Goal: Information Seeking & Learning: Learn about a topic

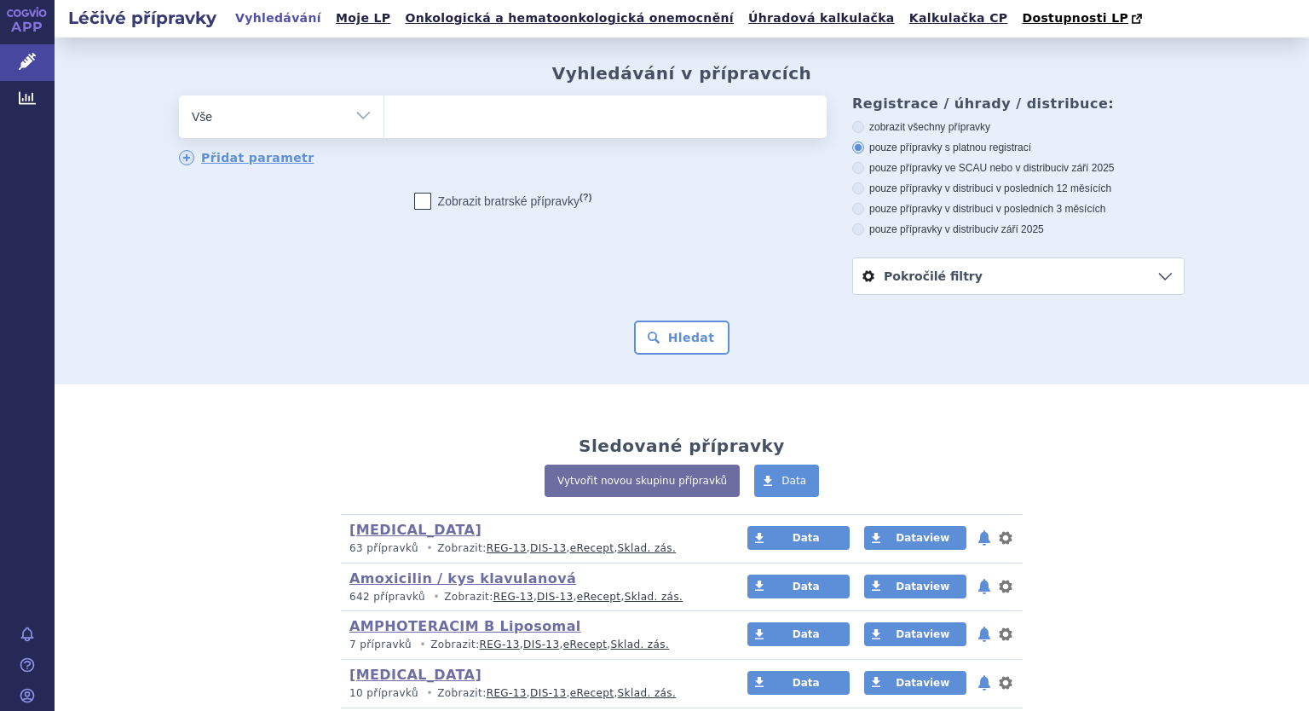
drag, startPoint x: 356, startPoint y: 113, endPoint x: 371, endPoint y: 130, distance: 22.4
click at [356, 113] on select "Vše Přípravek/SUKL kód MAH VPOIS ATC/Aktivní látka Léková forma Síla" at bounding box center [281, 114] width 204 height 38
select select "filter-atc-group"
click at [179, 96] on select "Vše Přípravek/SUKL kód MAH VPOIS ATC/Aktivní látka Léková forma Síla" at bounding box center [281, 114] width 204 height 38
click at [412, 123] on ul at bounding box center [605, 113] width 442 height 36
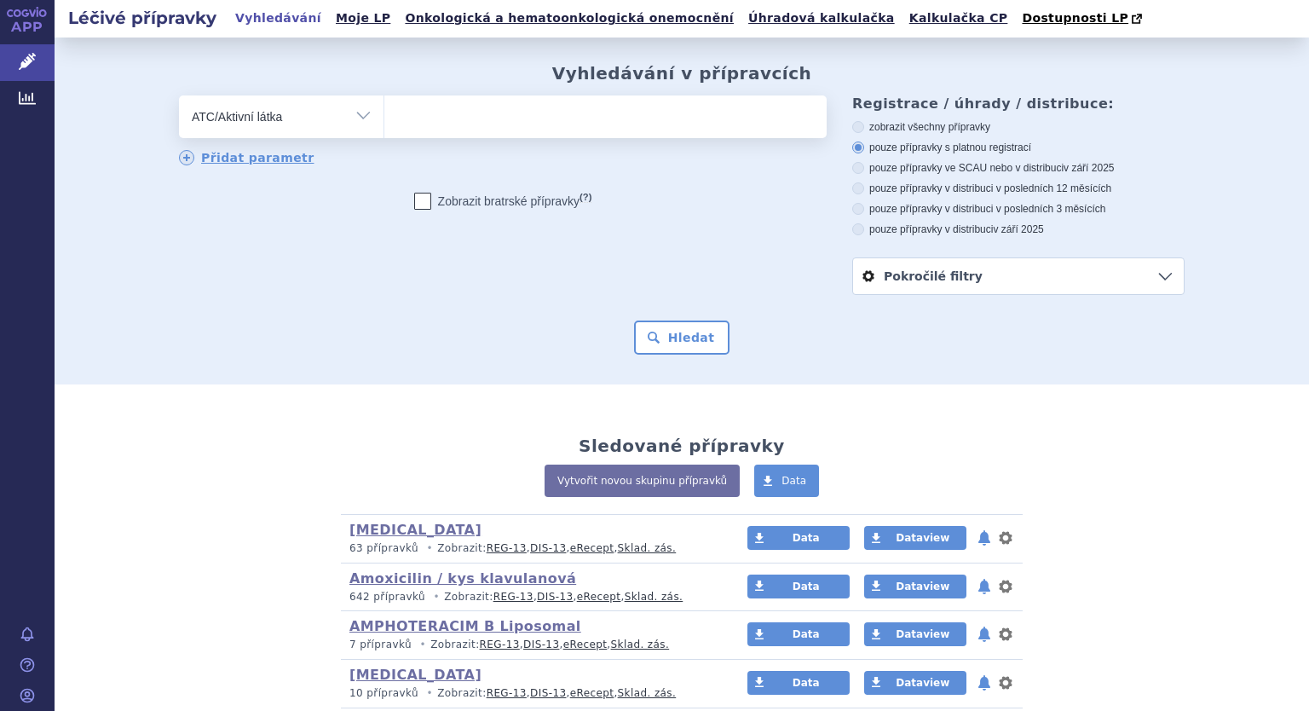
click at [384, 123] on select at bounding box center [383, 116] width 1 height 43
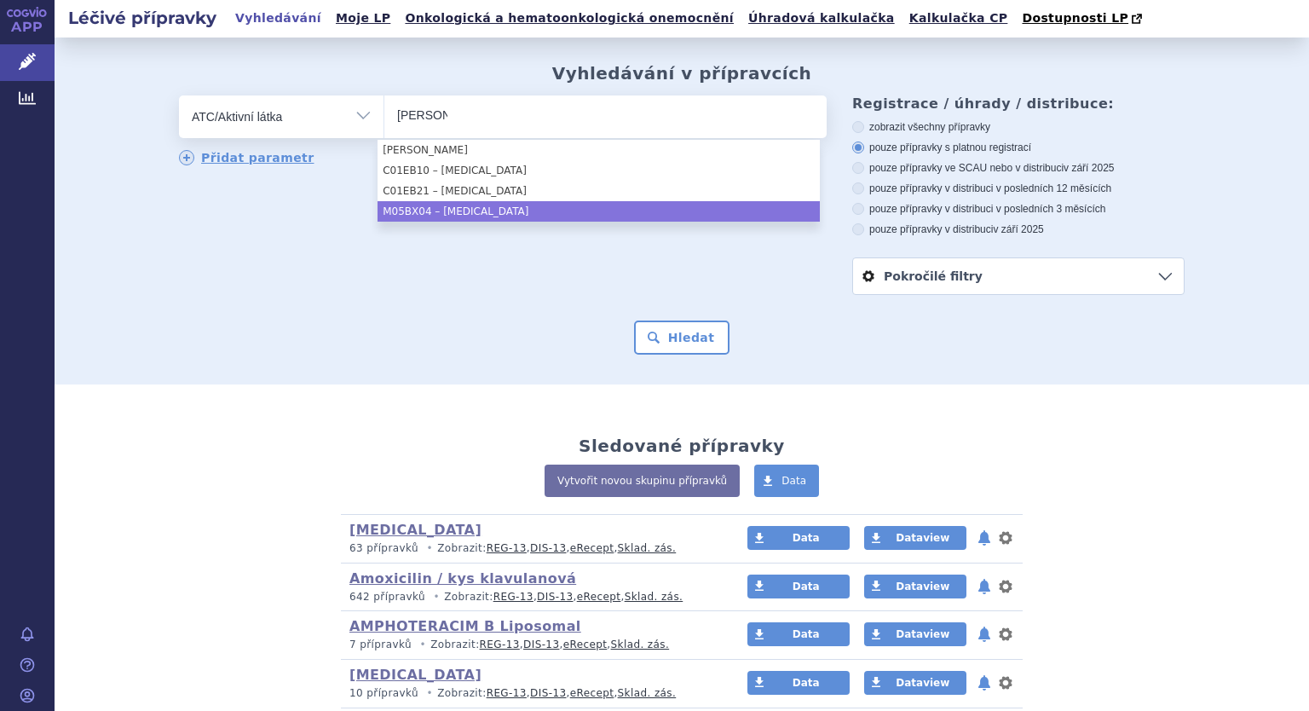
type input "denos"
select select "M05BX04"
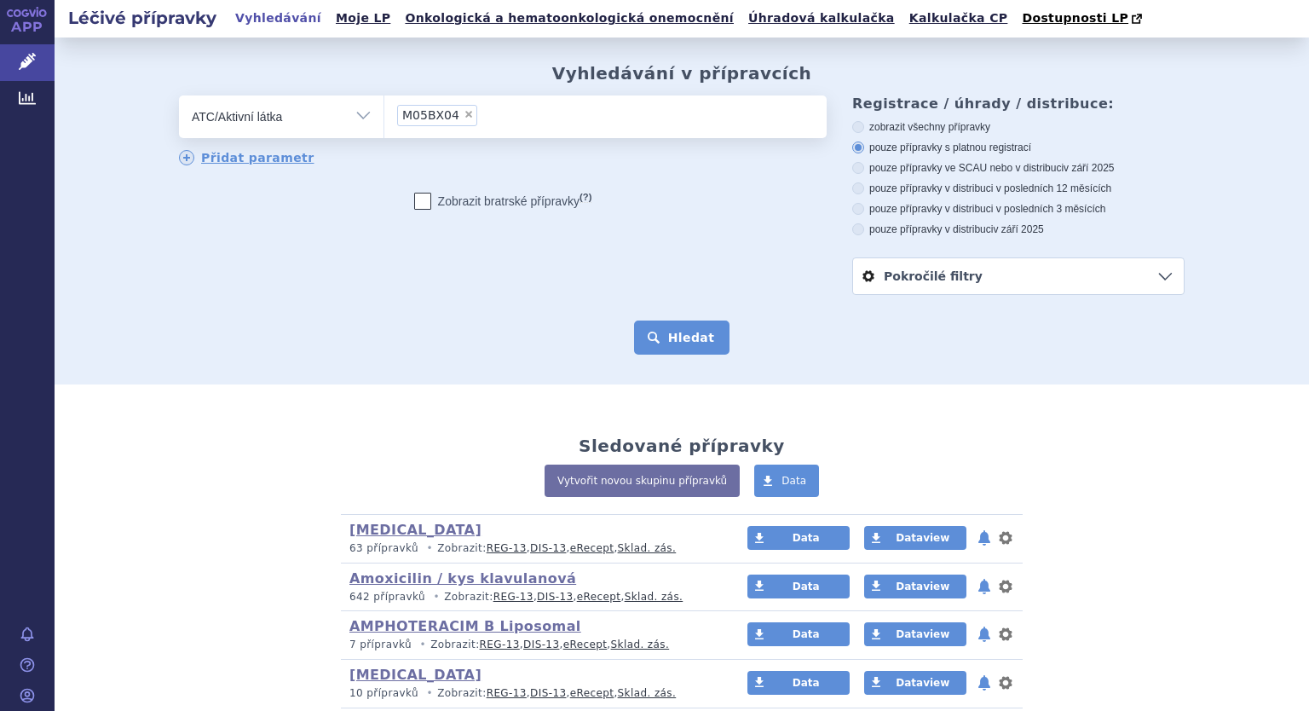
click at [692, 341] on button "Hledat" at bounding box center [682, 337] width 96 height 34
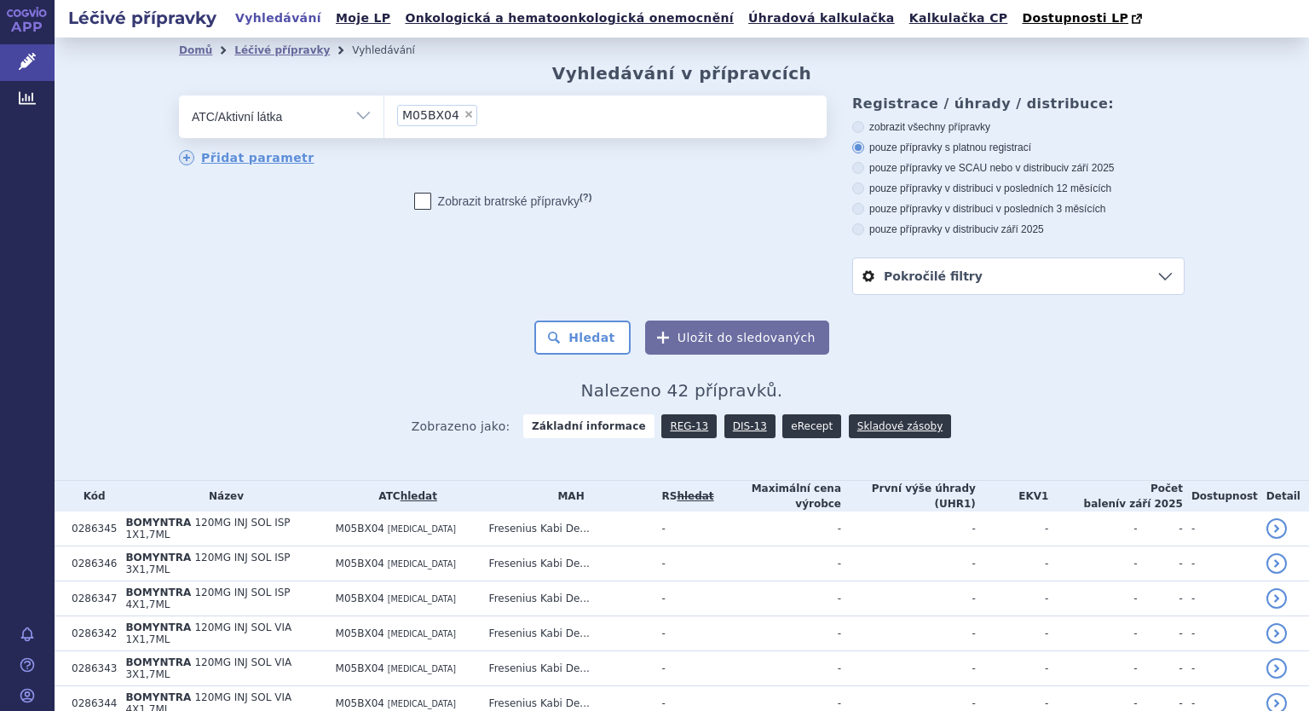
click at [794, 429] on link "eRecept" at bounding box center [811, 426] width 59 height 24
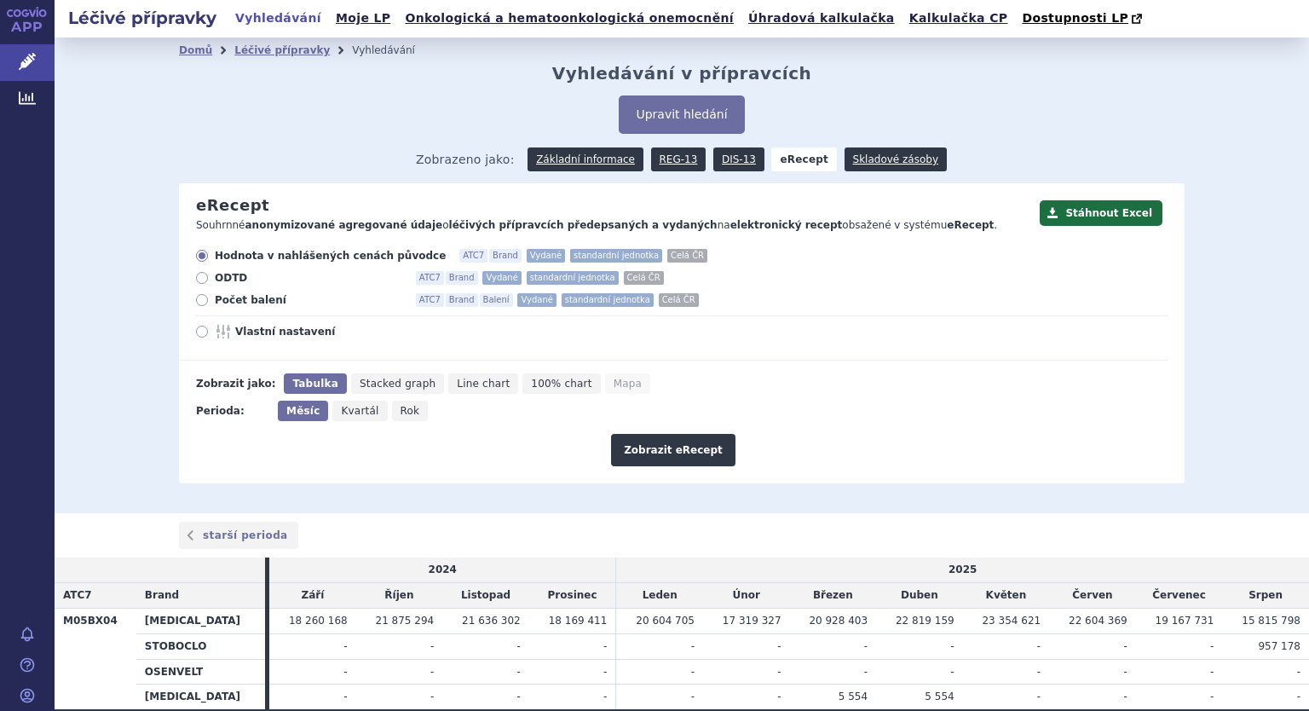
click at [196, 301] on icon at bounding box center [202, 300] width 12 height 12
click at [198, 301] on input "Počet balení ATC7 Brand Balení Vydané standardní jednotka Celá ČR" at bounding box center [203, 302] width 11 height 11
radio input "true"
click at [198, 331] on icon at bounding box center [202, 331] width 12 height 12
click at [198, 331] on input "Vlastní nastavení" at bounding box center [203, 333] width 11 height 11
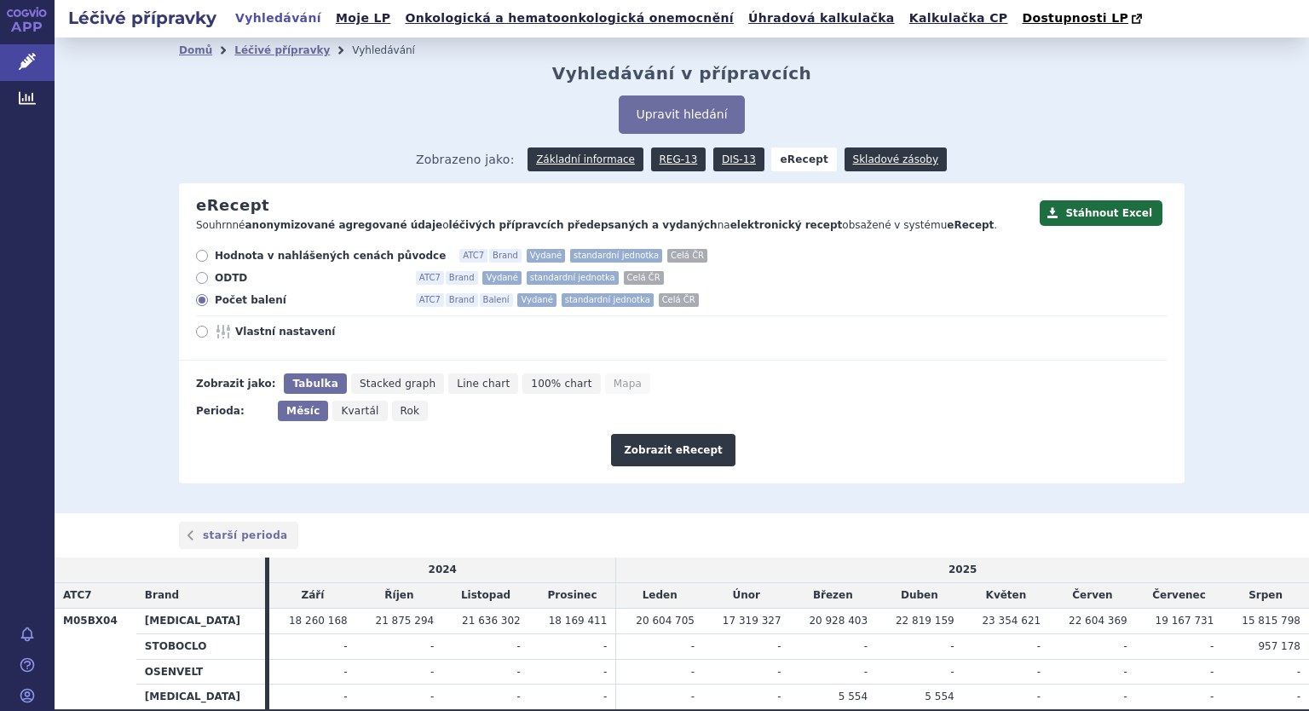
radio input "true"
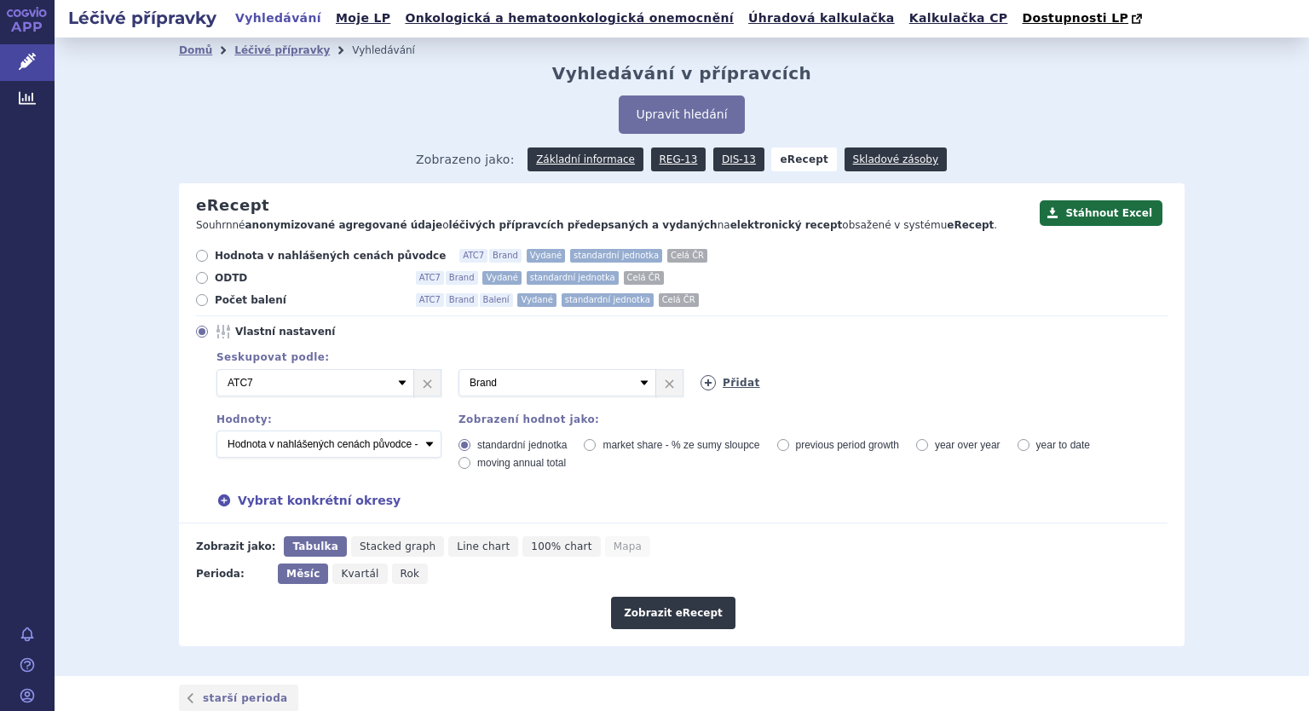
click at [705, 380] on icon at bounding box center [707, 382] width 15 height 15
click at [834, 379] on select "Vyberte groupování ATC3 ATC5 ATC7 Brand Balení Síla Forma SÚKL kód MAH VPOIS Re…" at bounding box center [799, 382] width 198 height 27
select select "districtName"
click at [700, 370] on select "Vyberte groupování ATC3 ATC5 ATC7 Brand Balení Síla Forma SÚKL kód MAH VPOIS Re…" at bounding box center [799, 382] width 198 height 27
click at [949, 381] on icon at bounding box center [949, 382] width 15 height 15
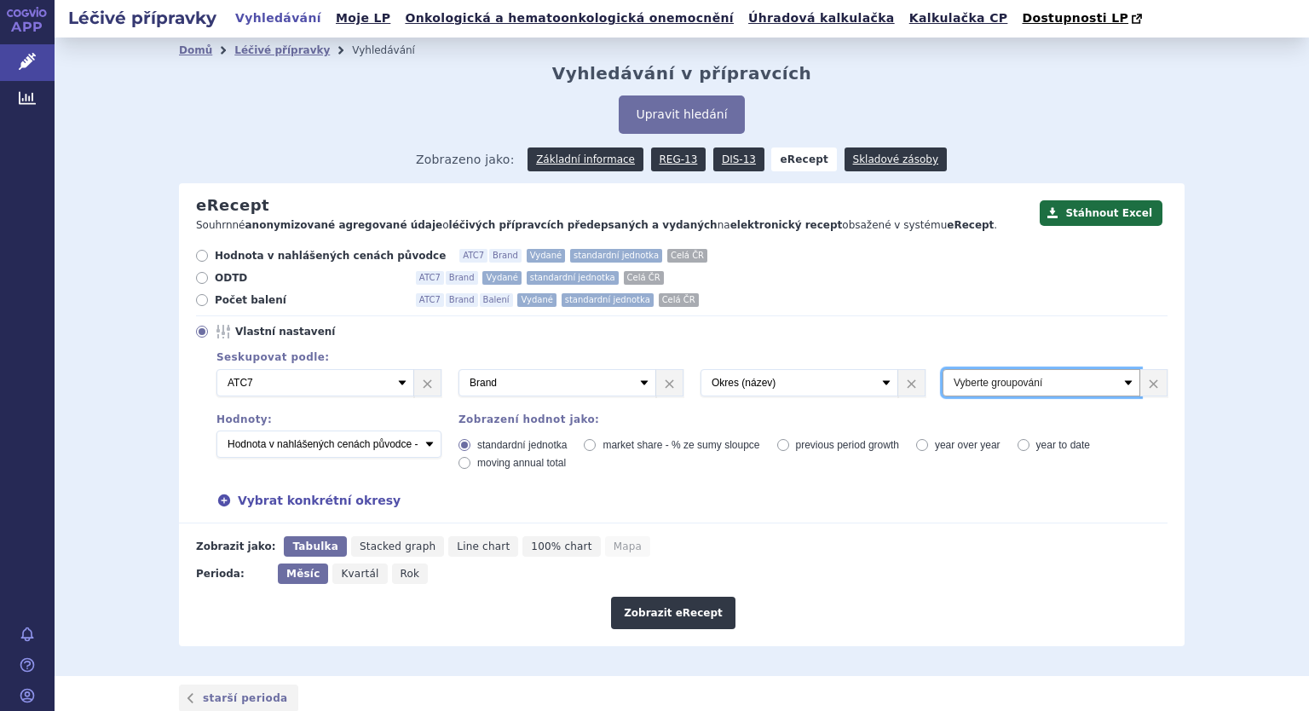
click at [1054, 379] on select "Vyberte groupování ATC3 ATC5 ATC7 Brand Balení Síla Forma SÚKL kód MAH VPOIS Re…" at bounding box center [1041, 382] width 198 height 27
click at [886, 337] on label "Vlastní nastavení" at bounding box center [681, 332] width 971 height 14
click at [209, 337] on input "Vlastní nastavení" at bounding box center [203, 333] width 11 height 11
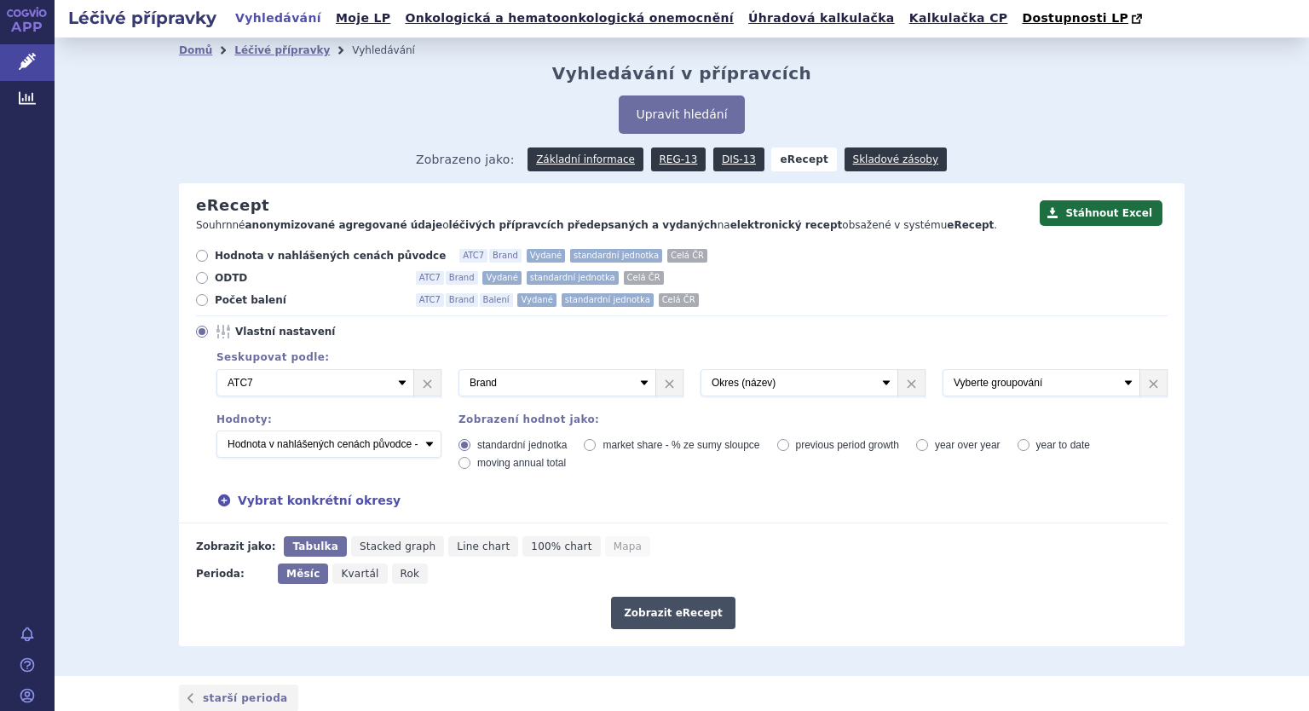
click at [685, 614] on button "Zobrazit eRecept" at bounding box center [673, 612] width 124 height 32
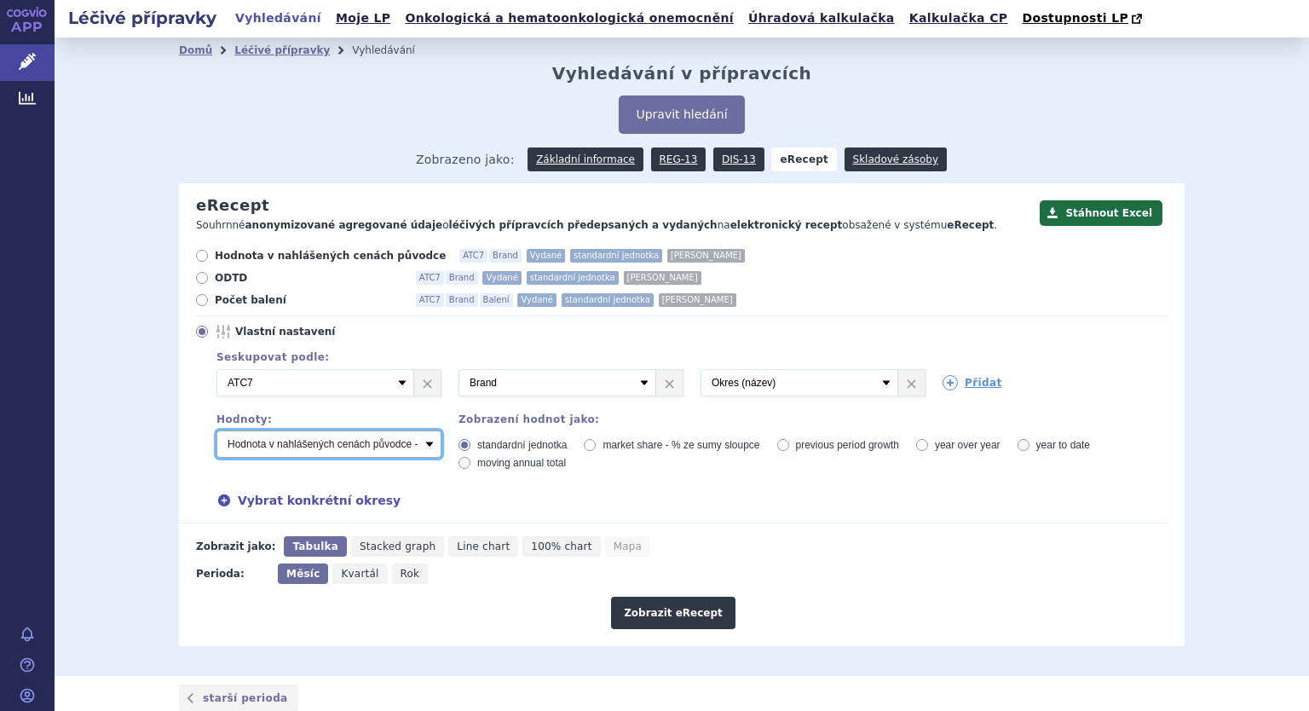
click at [428, 447] on select "Počet balení - vydané Hodnota v nahlášených cenách původce - vydané [DIS-13] Ho…" at bounding box center [328, 443] width 225 height 27
click at [423, 445] on select "Počet balení - vydané Hodnota v nahlášených cenách původce - vydané [DIS-13] Ho…" at bounding box center [328, 443] width 225 height 27
click at [423, 440] on select "Počet balení - vydané Hodnota v nahlášených cenách původce - vydané [DIS-13] Ho…" at bounding box center [328, 443] width 225 height 27
select select "vydanePackages"
click at [216, 431] on select "Počet balení - vydané Hodnota v nahlášených cenách původce - vydané [DIS-13] Ho…" at bounding box center [328, 443] width 225 height 27
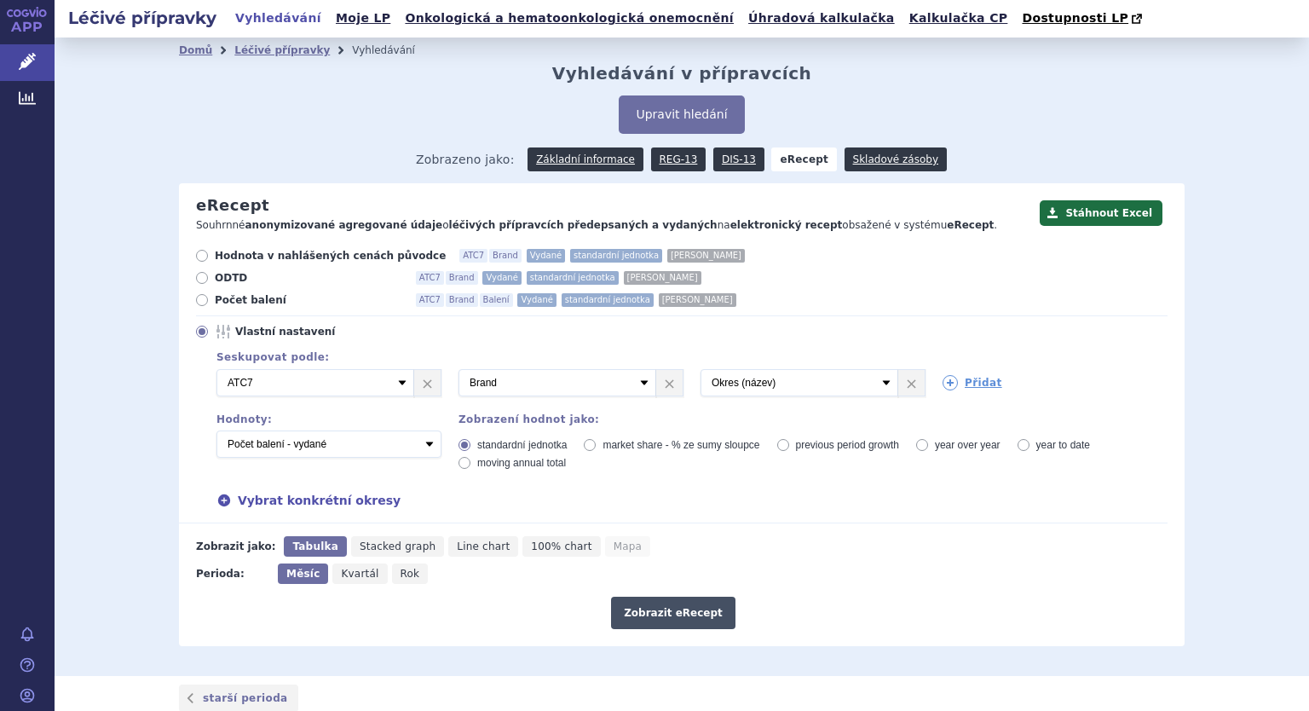
click at [653, 606] on button "Zobrazit eRecept" at bounding box center [673, 612] width 124 height 32
click at [1093, 214] on button "Stáhnout Excel" at bounding box center [1100, 213] width 123 height 26
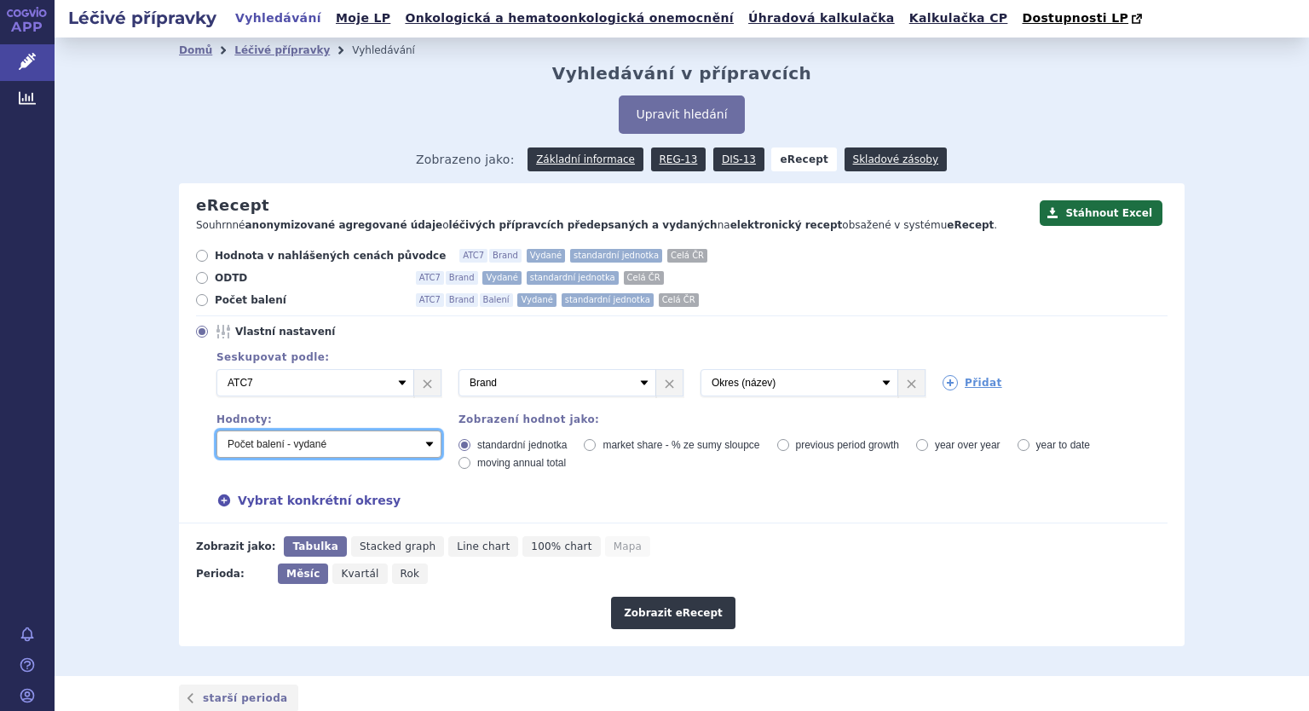
click at [426, 444] on select "Počet balení - vydané Hodnota v nahlášených cenách původce - vydané [DIS-13] Ho…" at bounding box center [328, 443] width 225 height 27
select select "predepsanePackages"
click at [216, 431] on select "Počet balení - vydané Hodnota v nahlášených cenách původce - vydané [DIS-13] Ho…" at bounding box center [328, 443] width 225 height 27
click at [675, 614] on button "Zobrazit eRecept" at bounding box center [673, 612] width 124 height 32
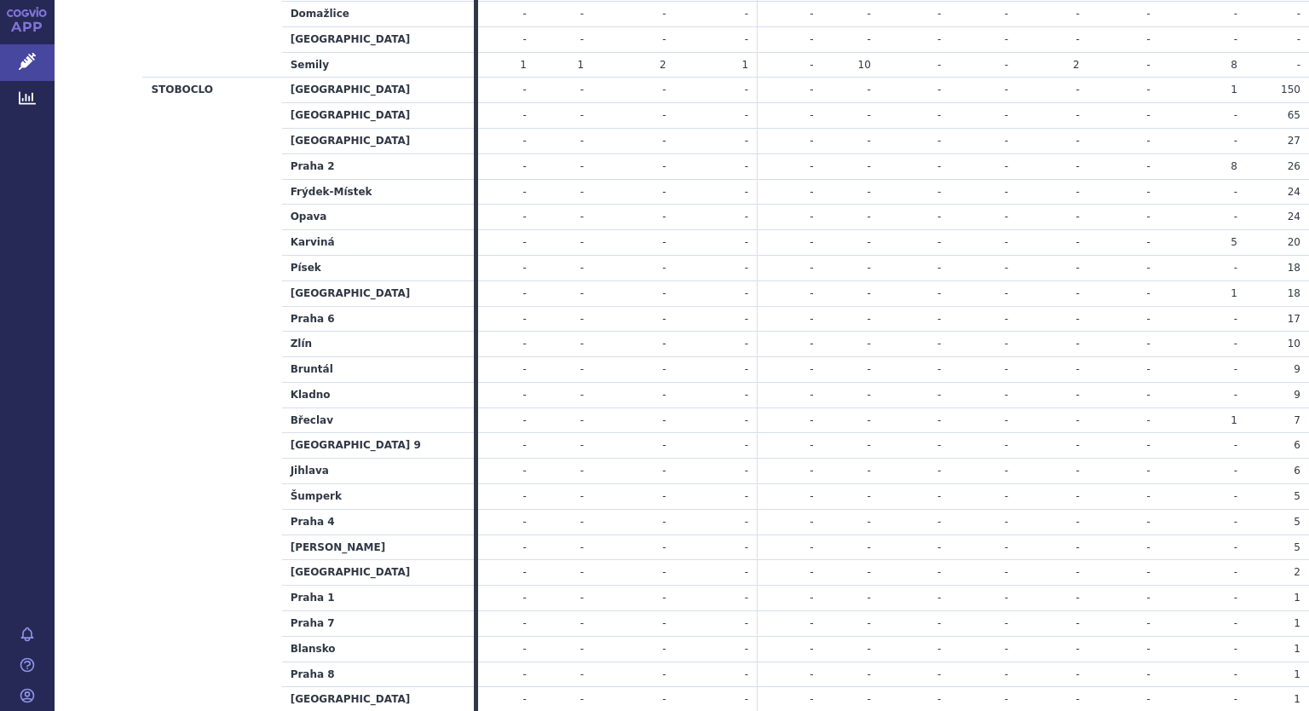
scroll to position [2812, 0]
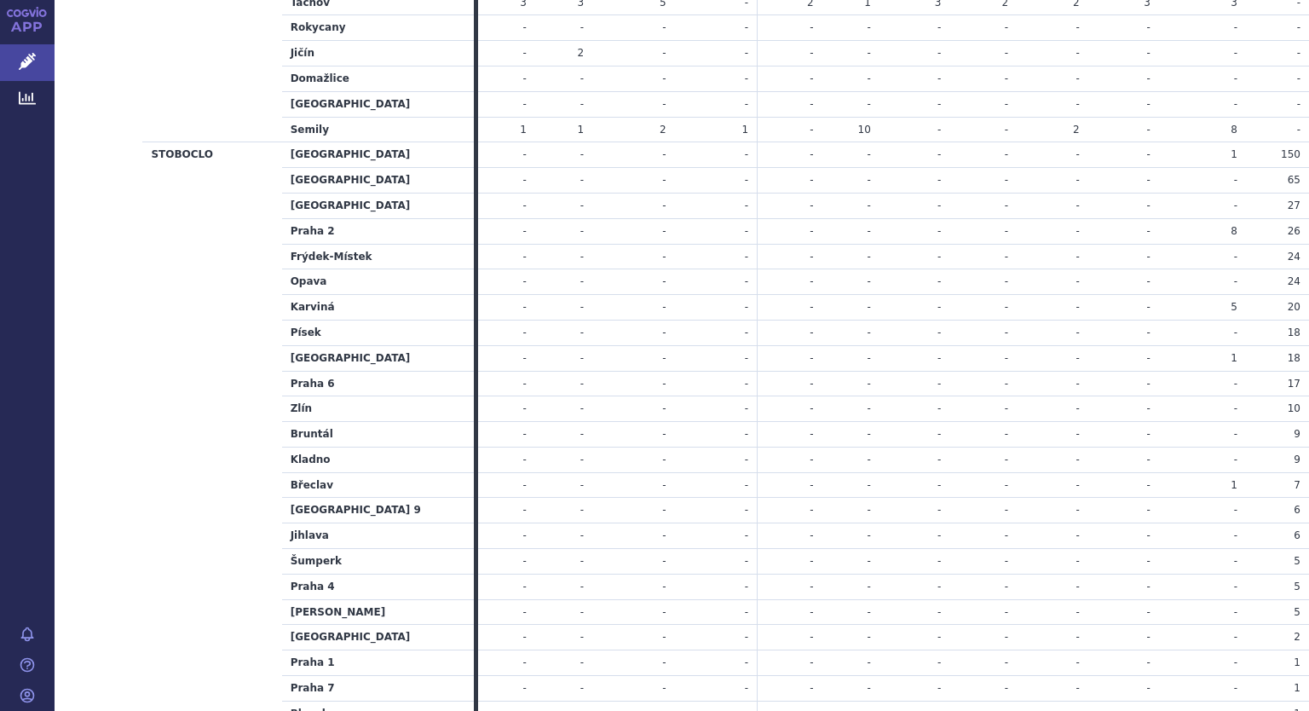
drag, startPoint x: 1173, startPoint y: 144, endPoint x: 1217, endPoint y: 144, distance: 43.5
click at [1217, 144] on td "1" at bounding box center [1202, 155] width 87 height 26
drag, startPoint x: 1217, startPoint y: 139, endPoint x: 1254, endPoint y: 139, distance: 37.5
click at [1254, 142] on tr "STOBOCLO Brno-město - - - - - - - - - -" at bounding box center [682, 155] width 1254 height 26
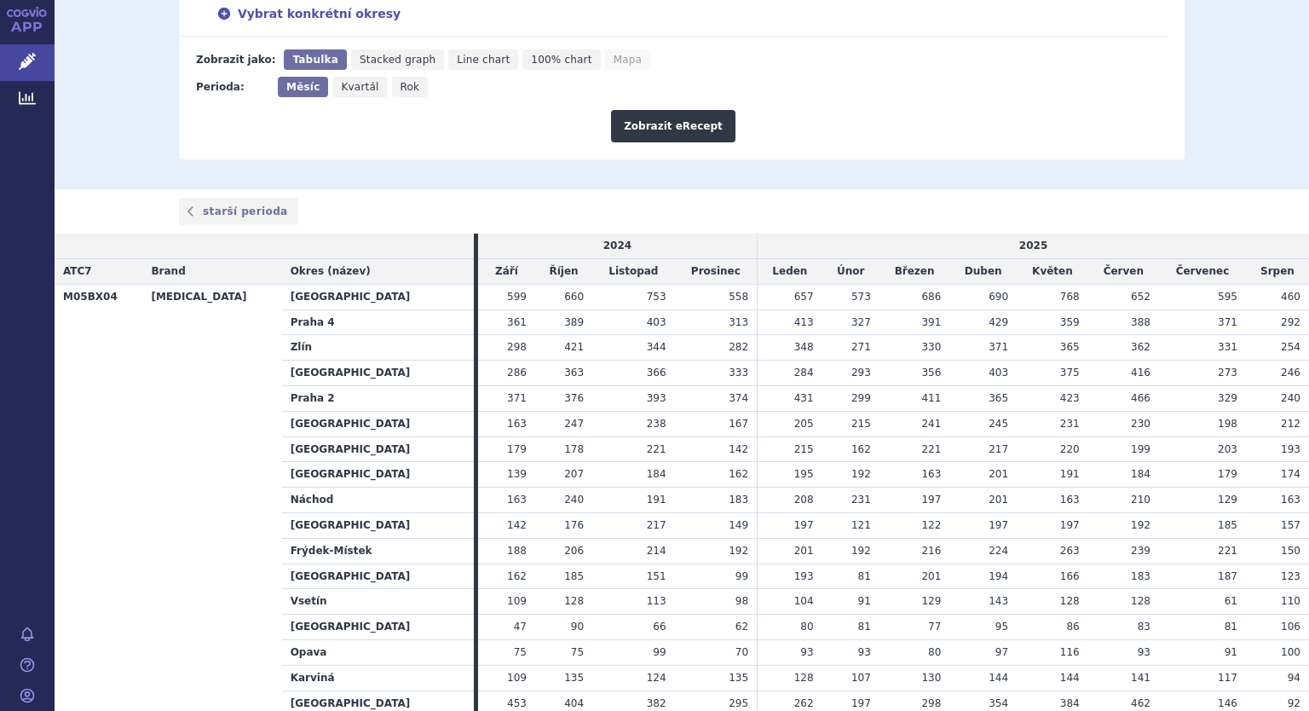
scroll to position [0, 0]
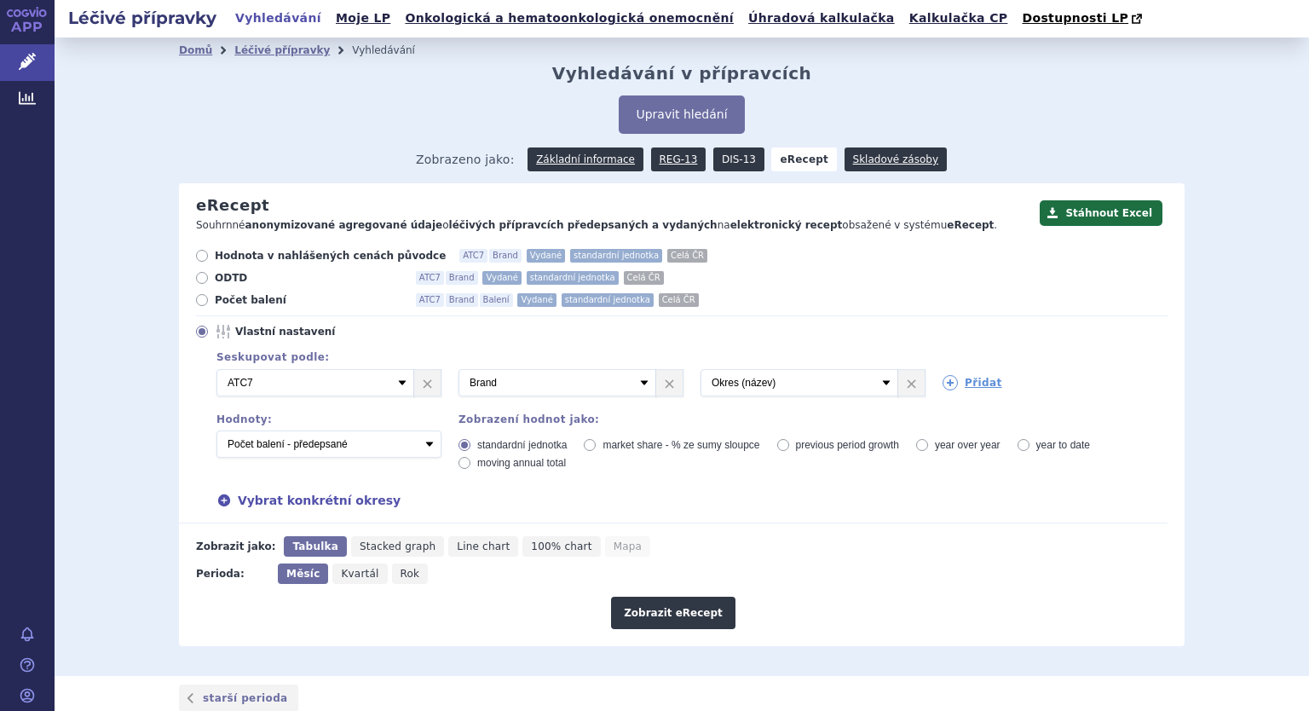
click at [729, 160] on link "DIS-13" at bounding box center [738, 159] width 51 height 24
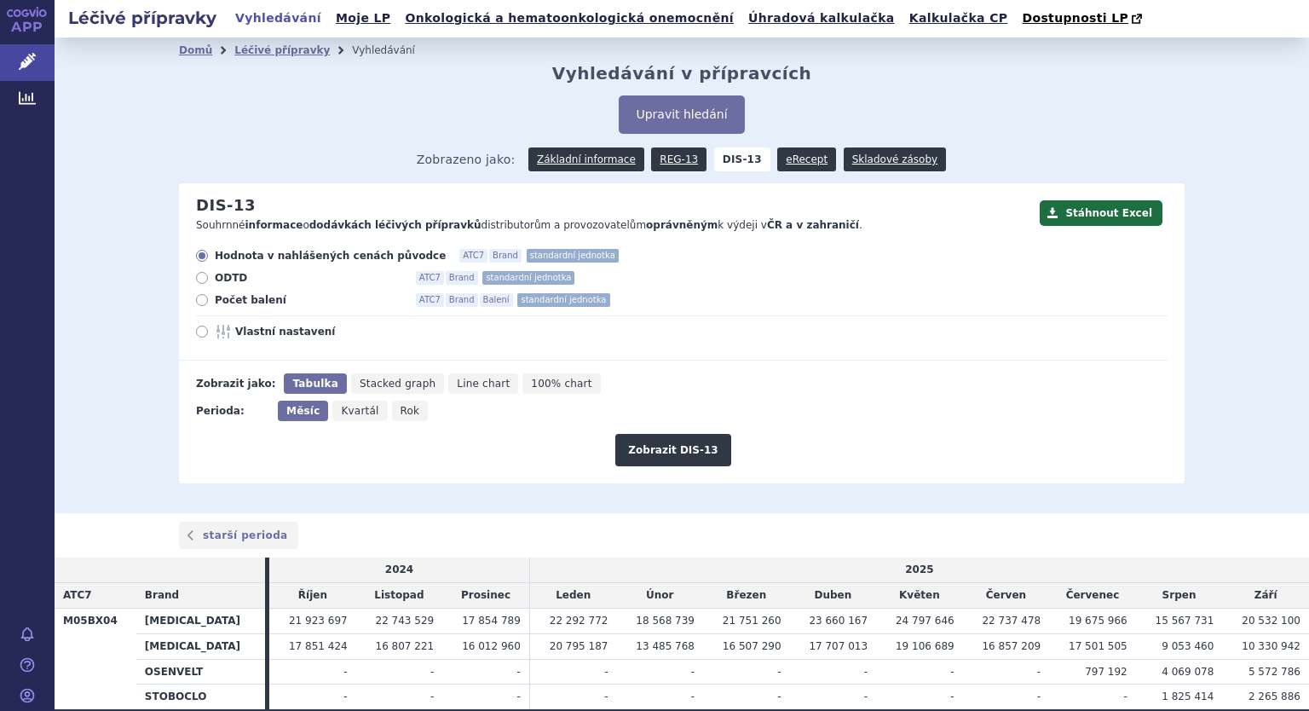
scroll to position [94, 0]
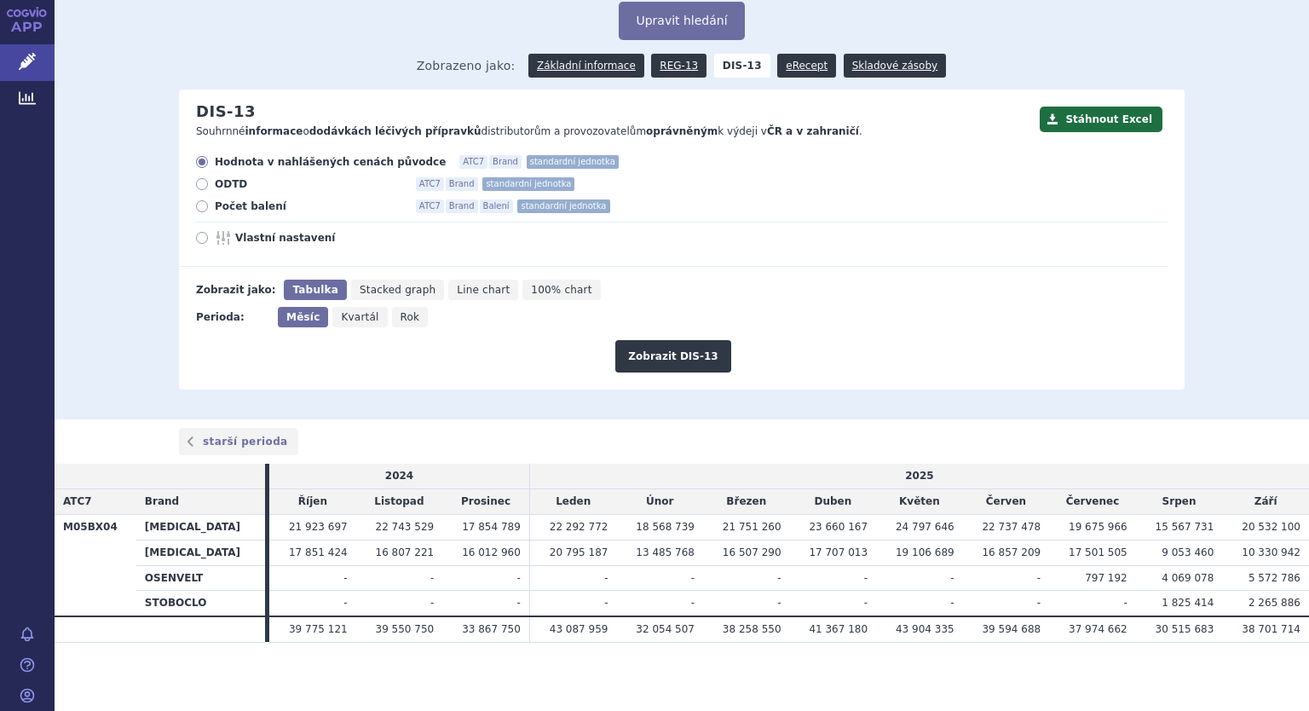
click at [199, 237] on icon at bounding box center [202, 238] width 12 height 12
click at [199, 237] on input "Vlastní nastavení" at bounding box center [203, 239] width 11 height 11
radio input "true"
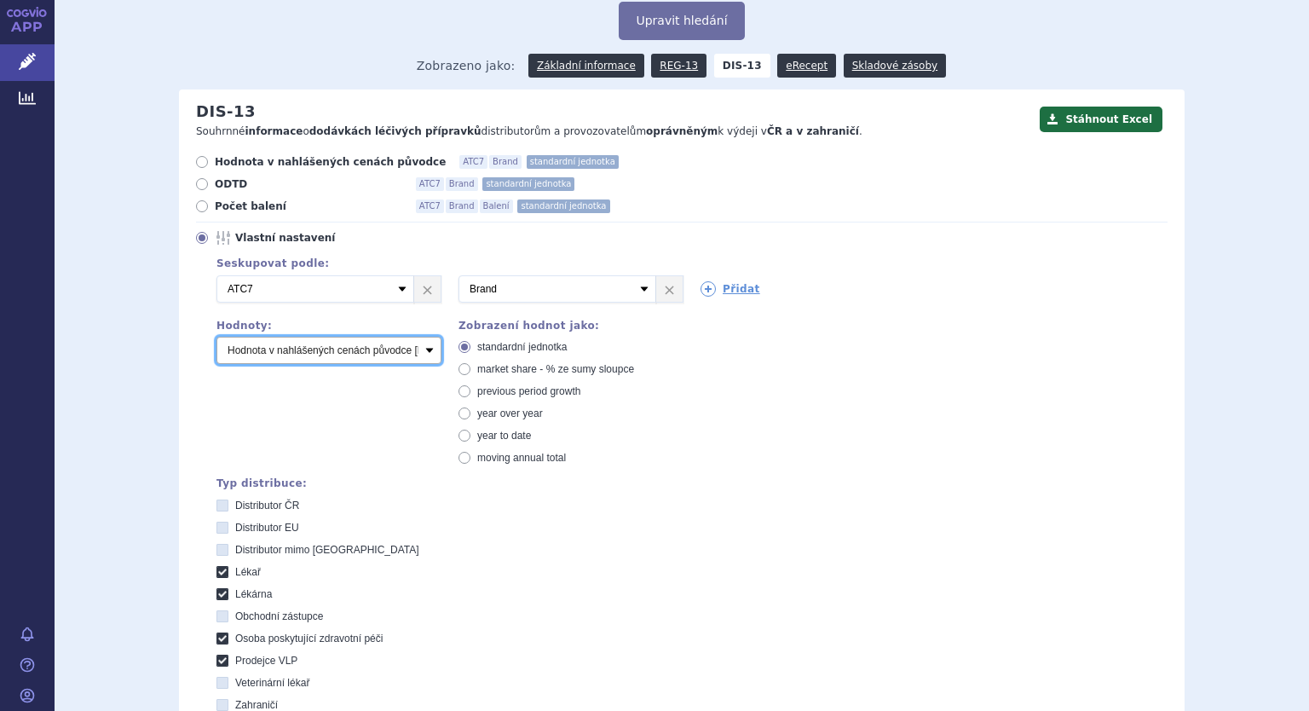
click at [300, 353] on select "Počet balení Hodnota v nahlášených cenách původce [DIS-13] Hodnota v maximálníc…" at bounding box center [328, 350] width 225 height 27
select select "packages"
click at [216, 337] on select "Počet balení Hodnota v nahlášených cenách původce [DIS-13] Hodnota v maximálníc…" at bounding box center [328, 350] width 225 height 27
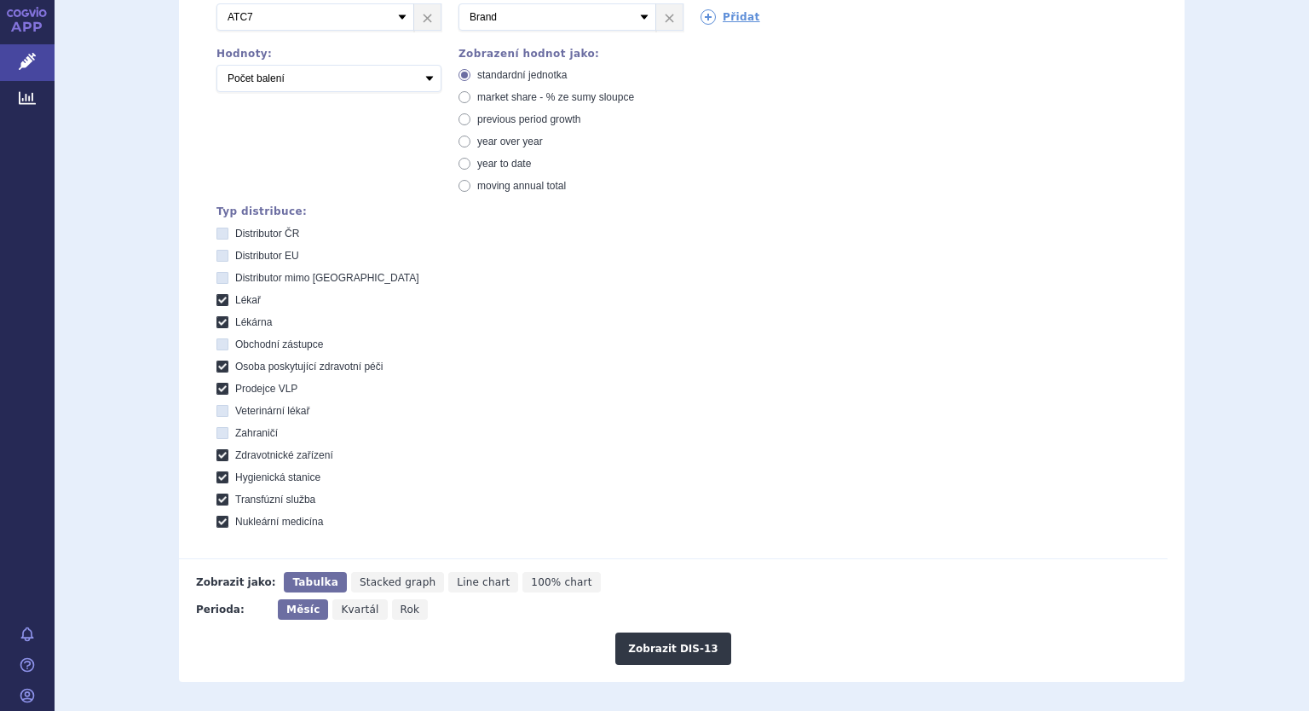
scroll to position [605, 0]
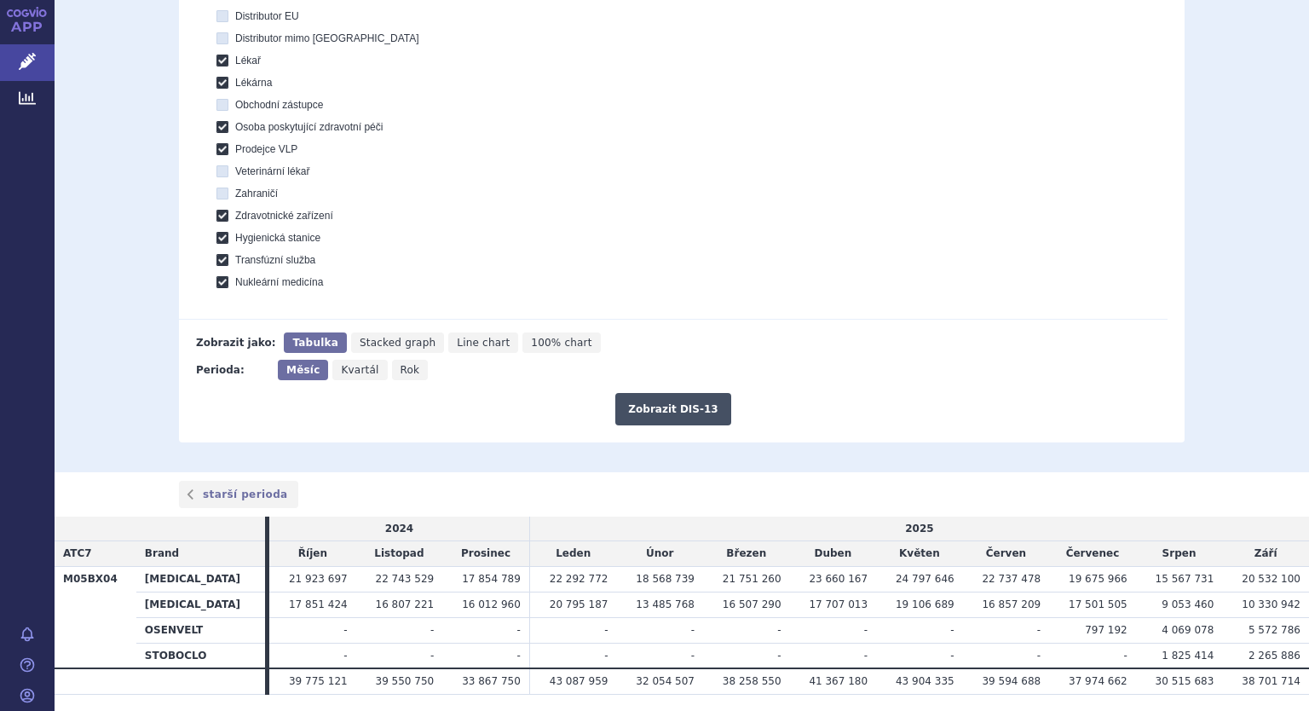
click at [654, 407] on button "Zobrazit DIS-13" at bounding box center [672, 409] width 115 height 32
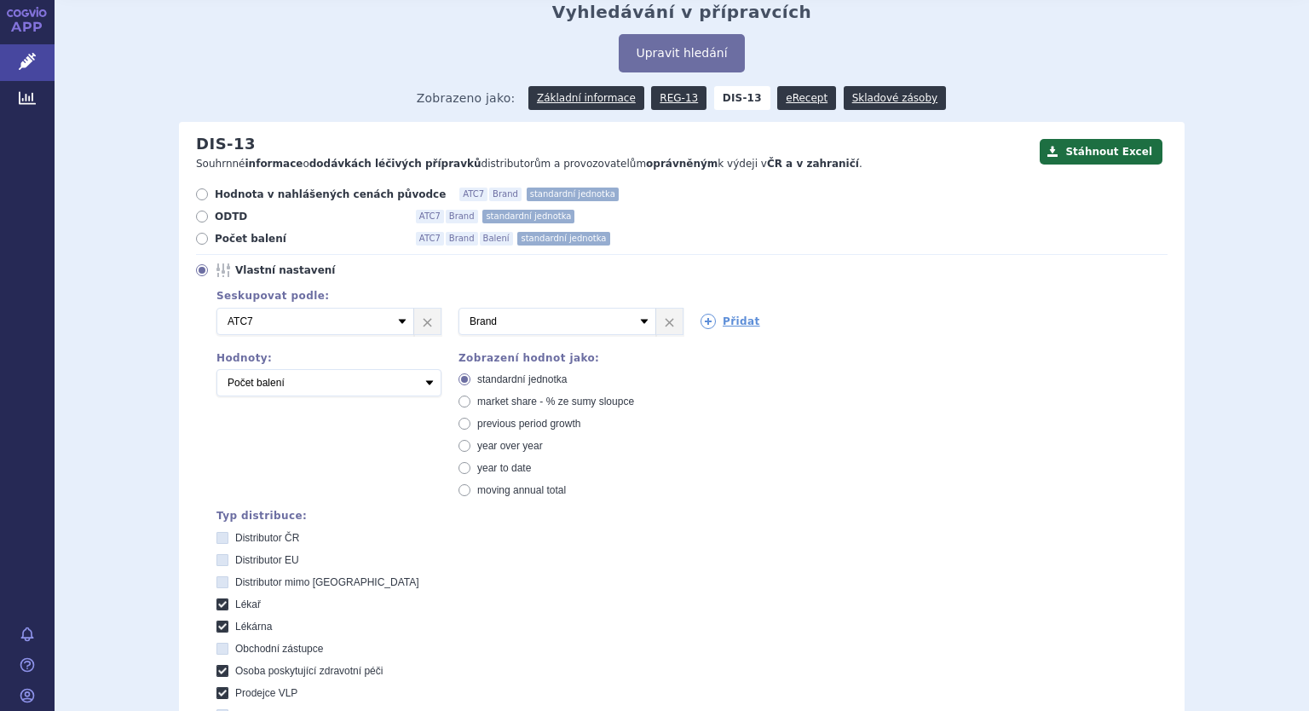
scroll to position [60, 0]
click at [700, 318] on icon at bounding box center [707, 321] width 15 height 15
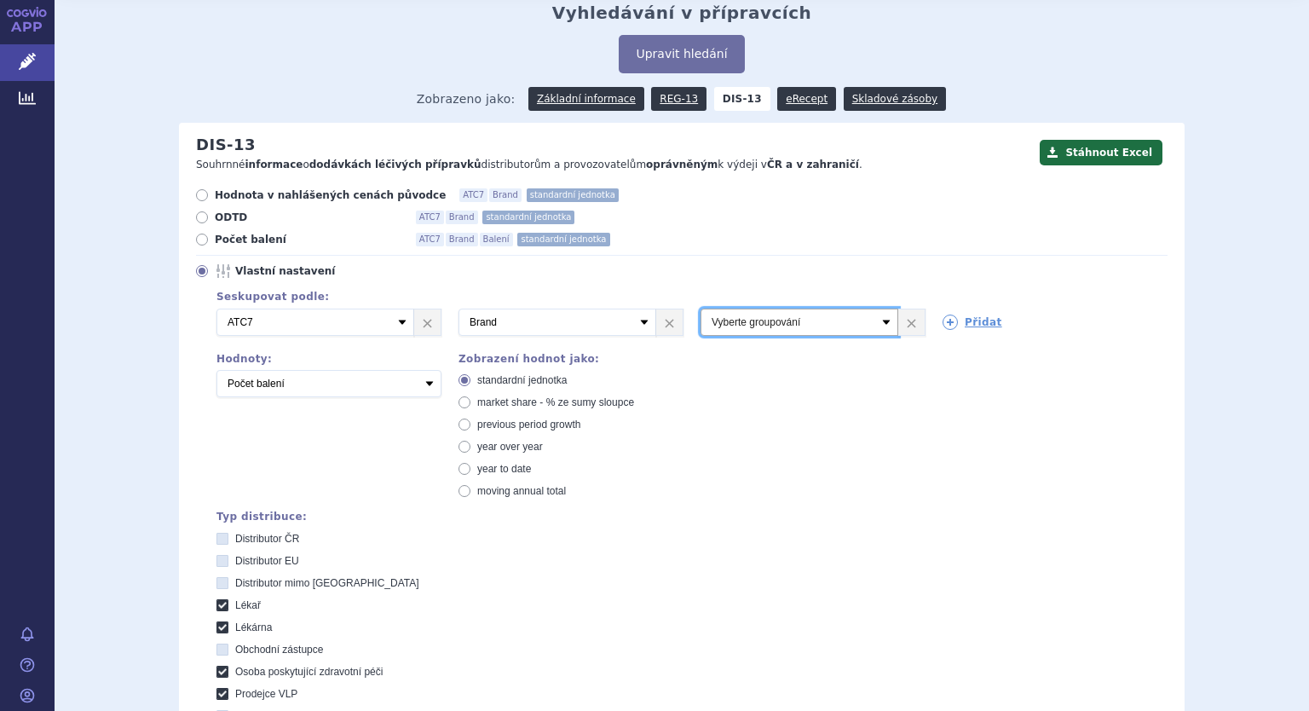
click at [797, 323] on select "Vyberte groupování ATC3 ATC5 ATC7 Brand Balení SÚKL kód MAH VPOIS Referenční sk…" at bounding box center [799, 321] width 198 height 27
click at [964, 400] on div "Seskupovat podle: 2 Vyberte groupování ATC3 ATC5 ATC7 Brand Balení SÚKL kód MAH…" at bounding box center [681, 559] width 971 height 546
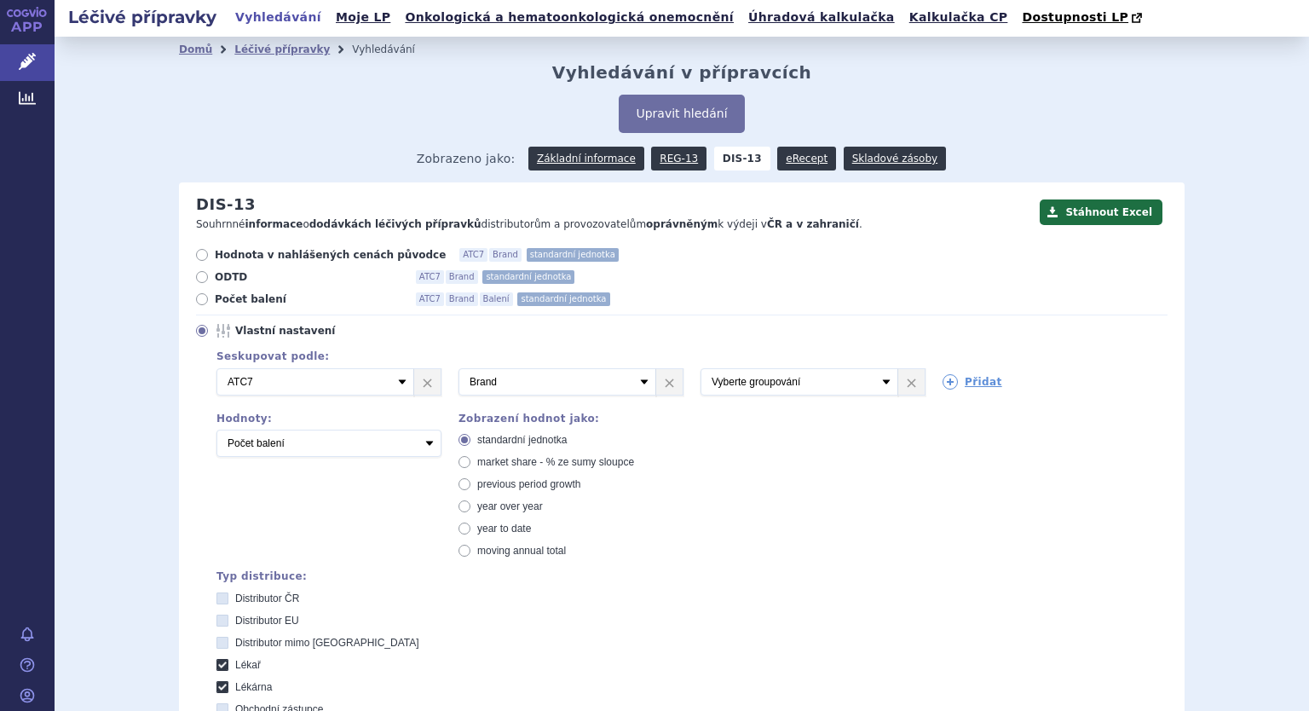
scroll to position [0, 0]
click at [789, 158] on link "eRecept" at bounding box center [806, 159] width 59 height 24
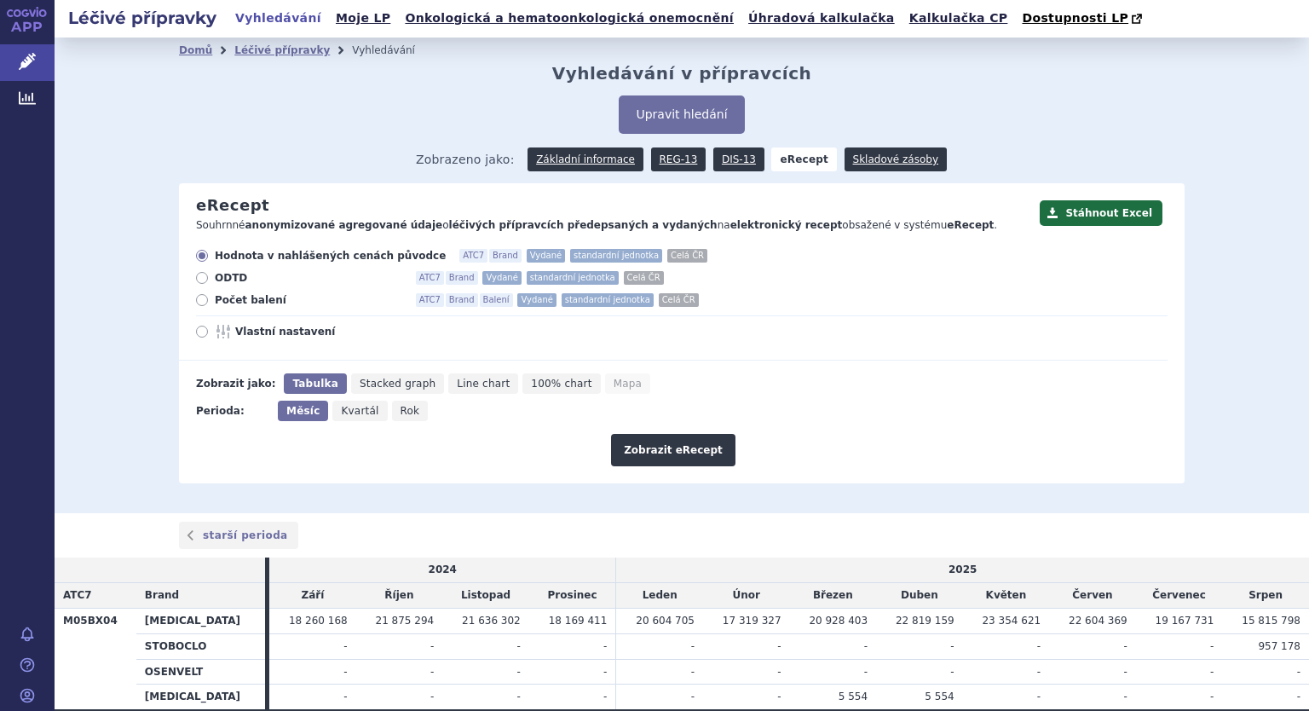
scroll to position [94, 0]
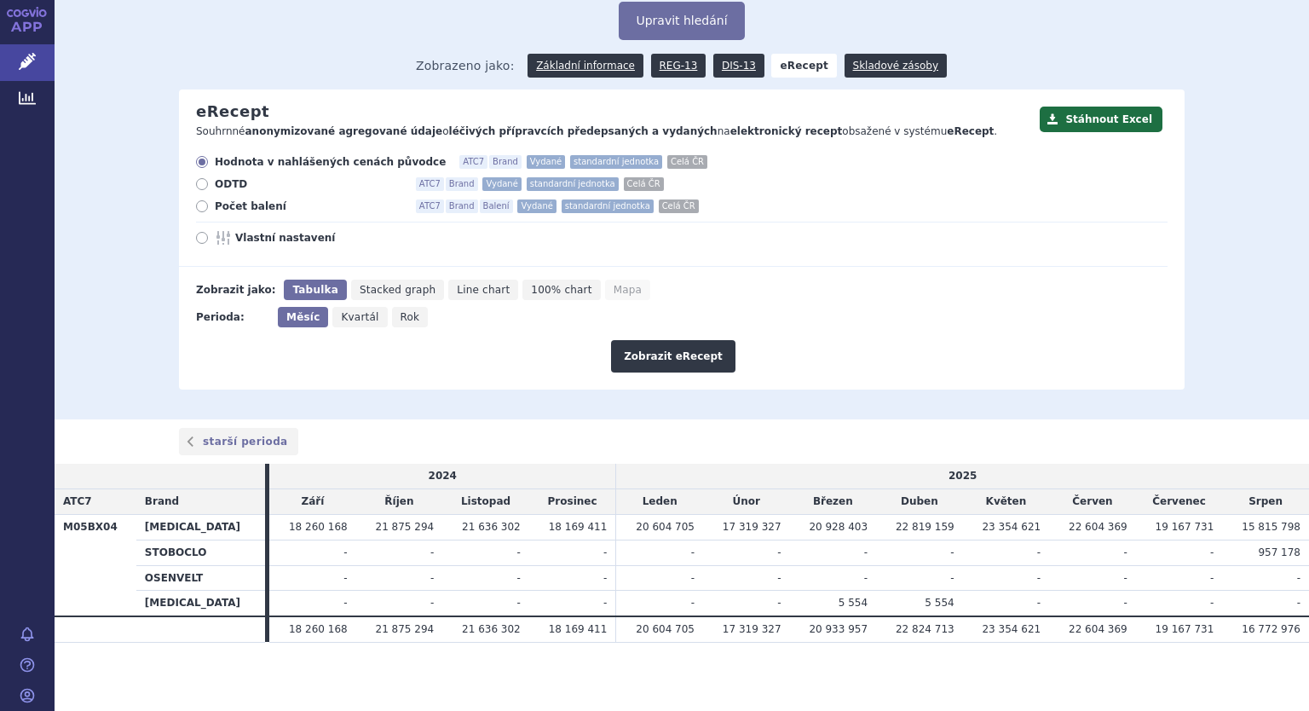
click at [198, 239] on icon at bounding box center [202, 238] width 12 height 12
click at [198, 239] on input "Vlastní nastavení" at bounding box center [203, 239] width 11 height 11
radio input "true"
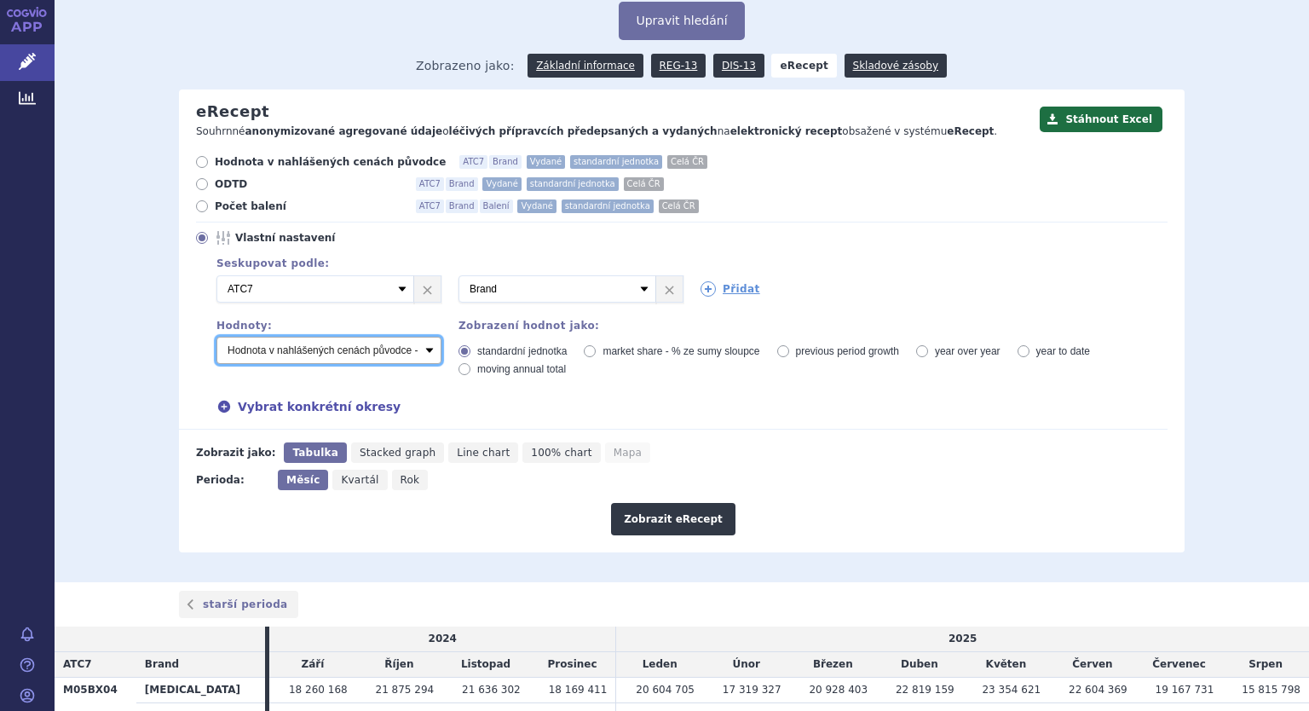
click at [310, 350] on select "Počet balení - vydané Hodnota v nahlášených cenách původce - vydané [DIS-13] Ho…" at bounding box center [328, 350] width 225 height 27
select select "predepsanePackages"
click at [216, 337] on select "Počet balení - vydané Hodnota v nahlášených cenách původce - vydané [DIS-13] Ho…" at bounding box center [328, 350] width 225 height 27
click at [657, 519] on button "Zobrazit eRecept" at bounding box center [673, 519] width 124 height 32
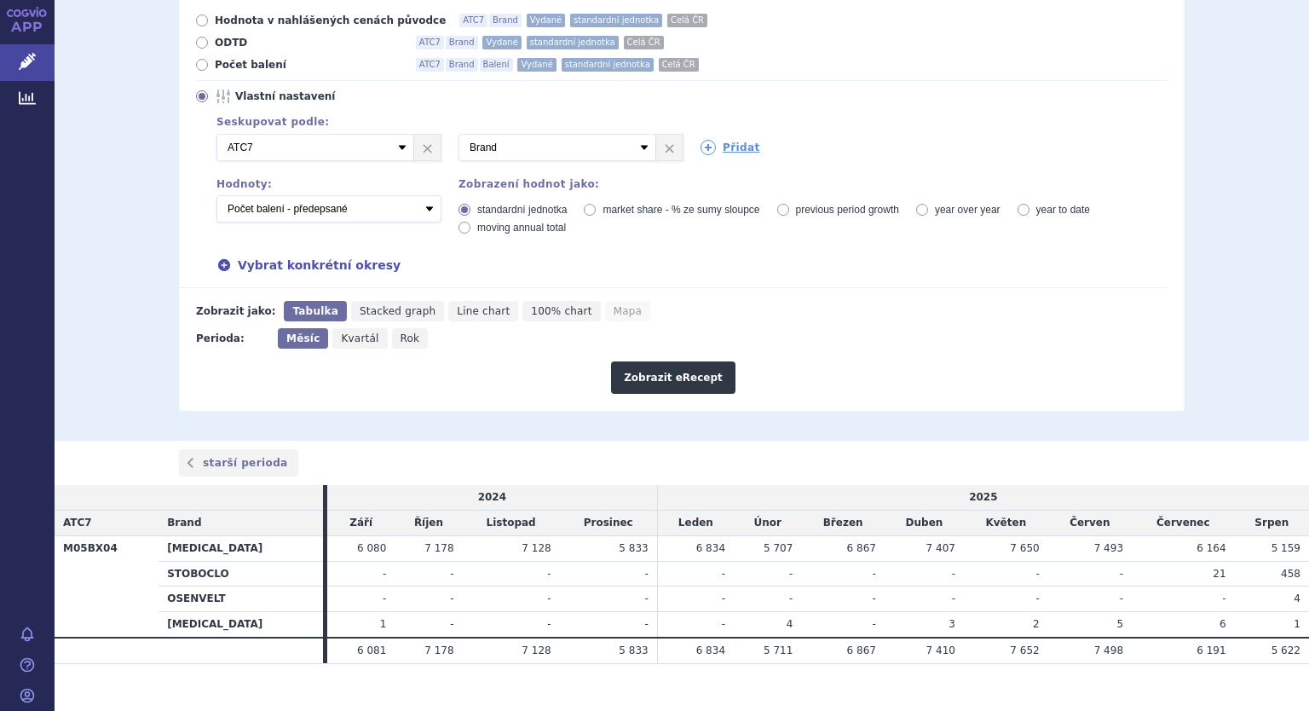
scroll to position [256, 0]
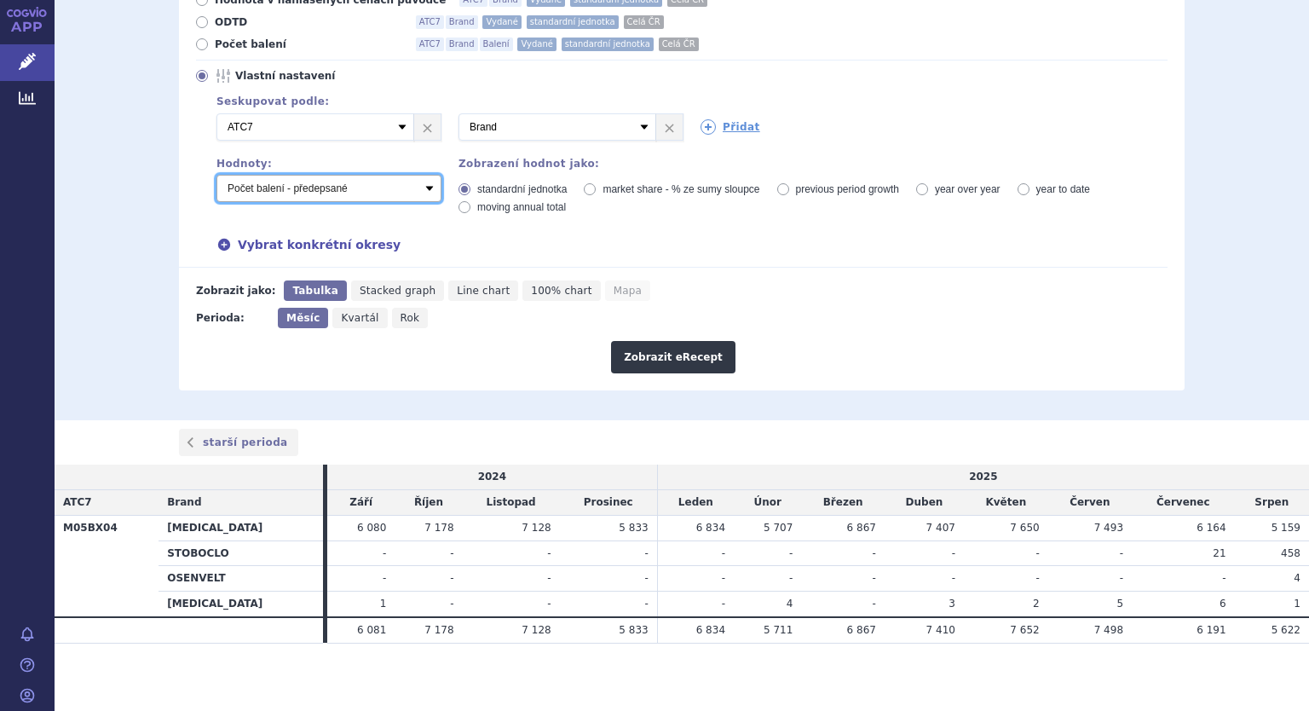
click at [422, 186] on select "Počet balení - vydané Hodnota v nahlášených cenách původce - vydané [DIS-13] Ho…" at bounding box center [328, 188] width 225 height 27
select select "vydanePackages"
click at [216, 176] on select "Počet balení - vydané Hodnota v nahlášených cenách původce - vydané [DIS-13] Ho…" at bounding box center [328, 188] width 225 height 27
click at [653, 353] on button "Zobrazit eRecept" at bounding box center [673, 357] width 124 height 32
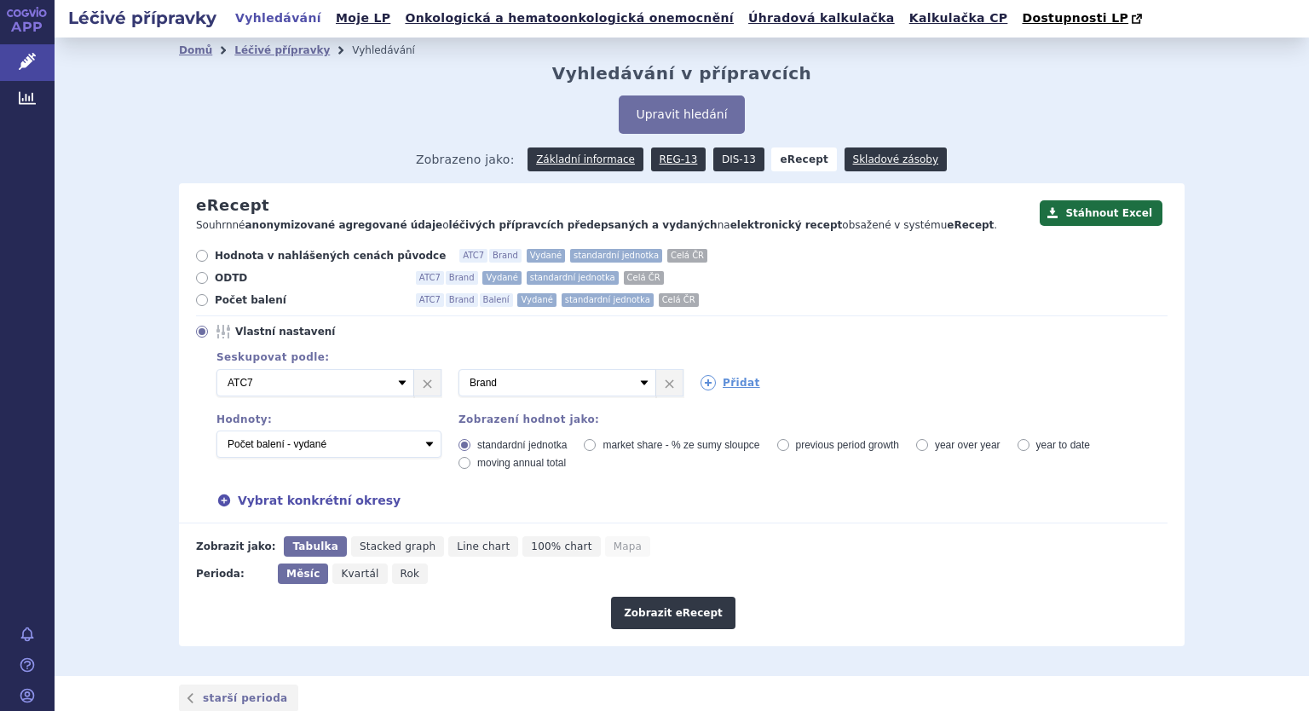
click at [725, 157] on link "DIS-13" at bounding box center [738, 159] width 51 height 24
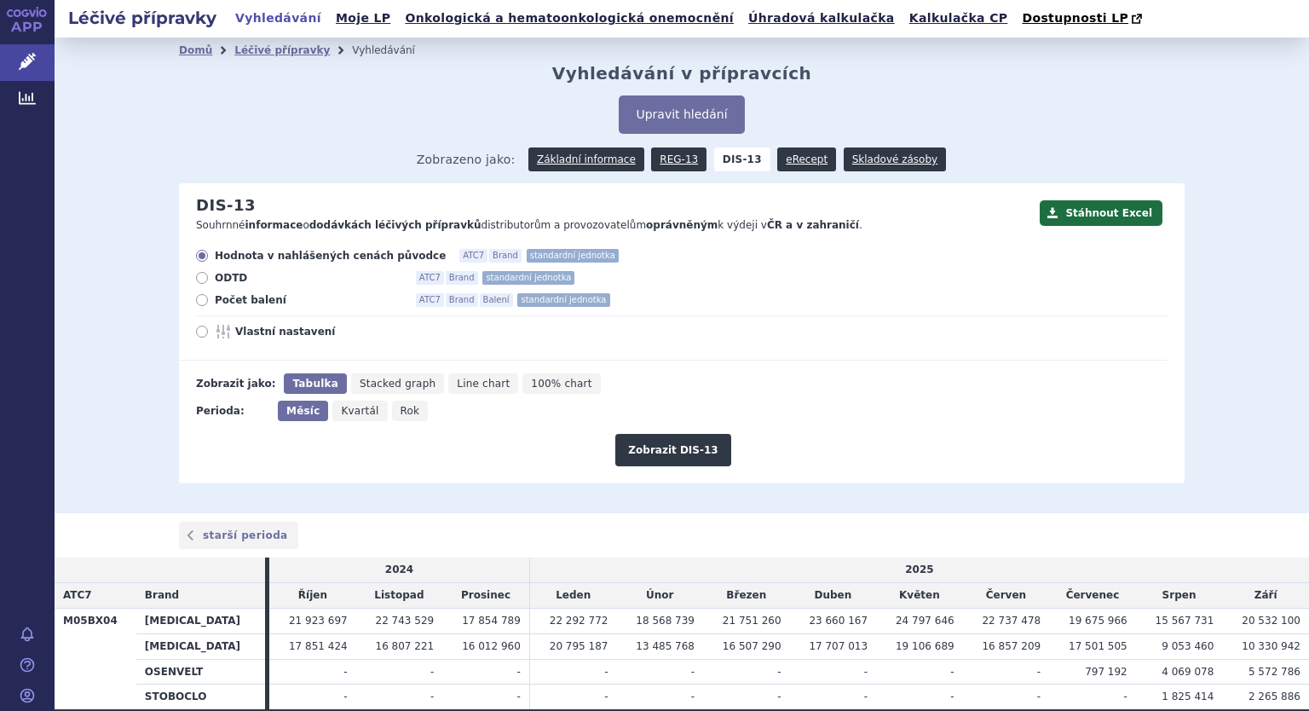
click at [196, 299] on icon at bounding box center [202, 300] width 12 height 12
click at [198, 299] on input "Počet balení ATC7 Brand Balení standardní jednotka" at bounding box center [203, 302] width 11 height 11
radio input "true"
click at [196, 331] on icon at bounding box center [202, 331] width 12 height 12
click at [198, 331] on input "Vlastní nastavení" at bounding box center [203, 333] width 11 height 11
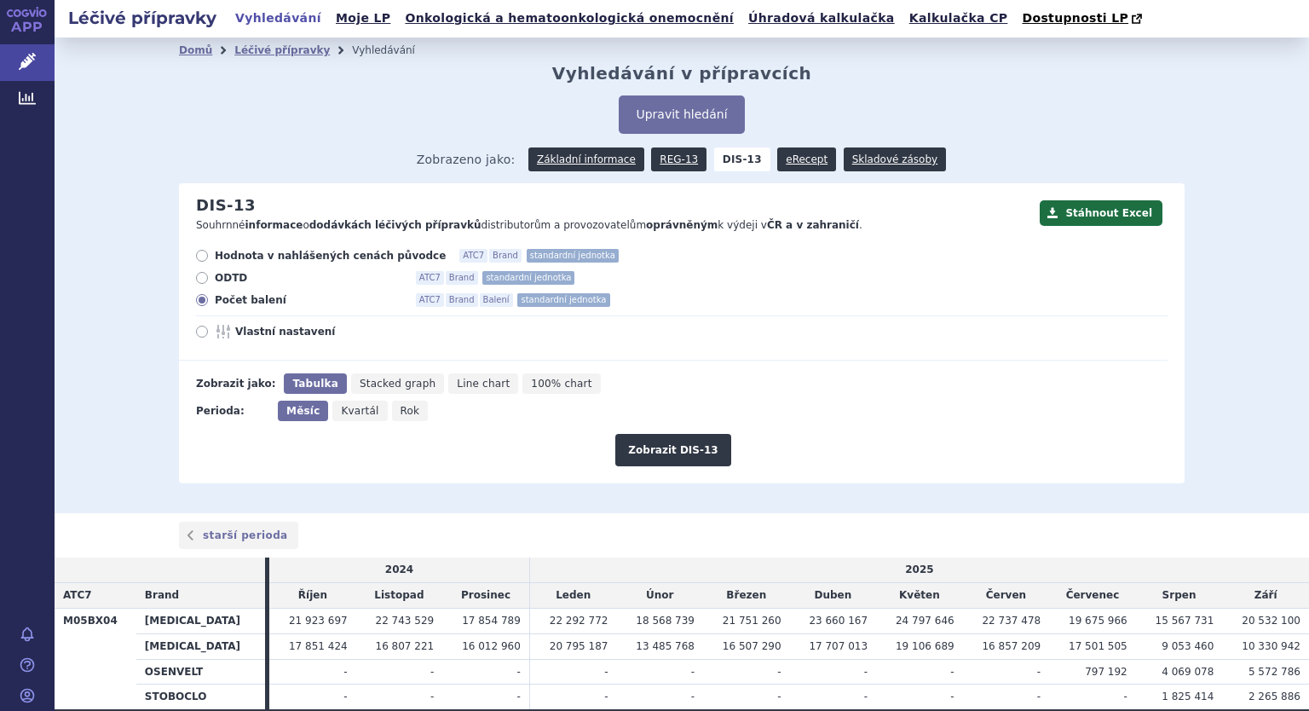
radio input "true"
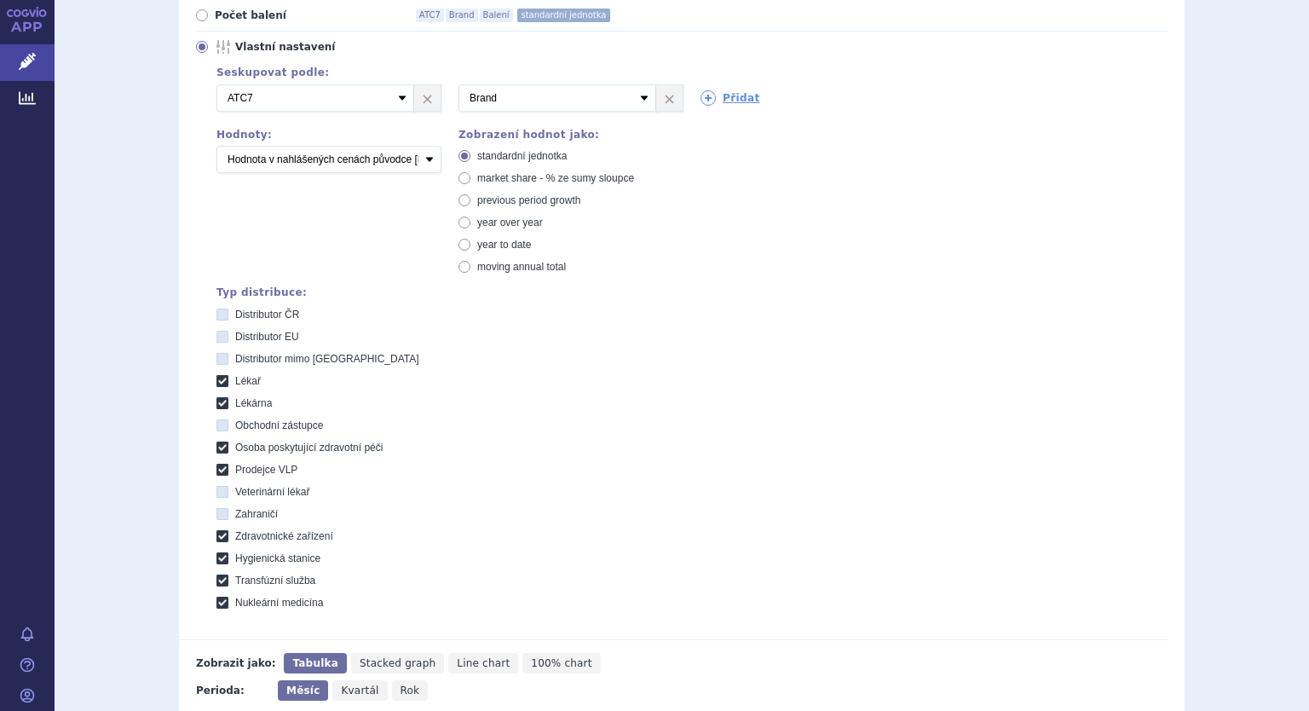
scroll to position [657, 0]
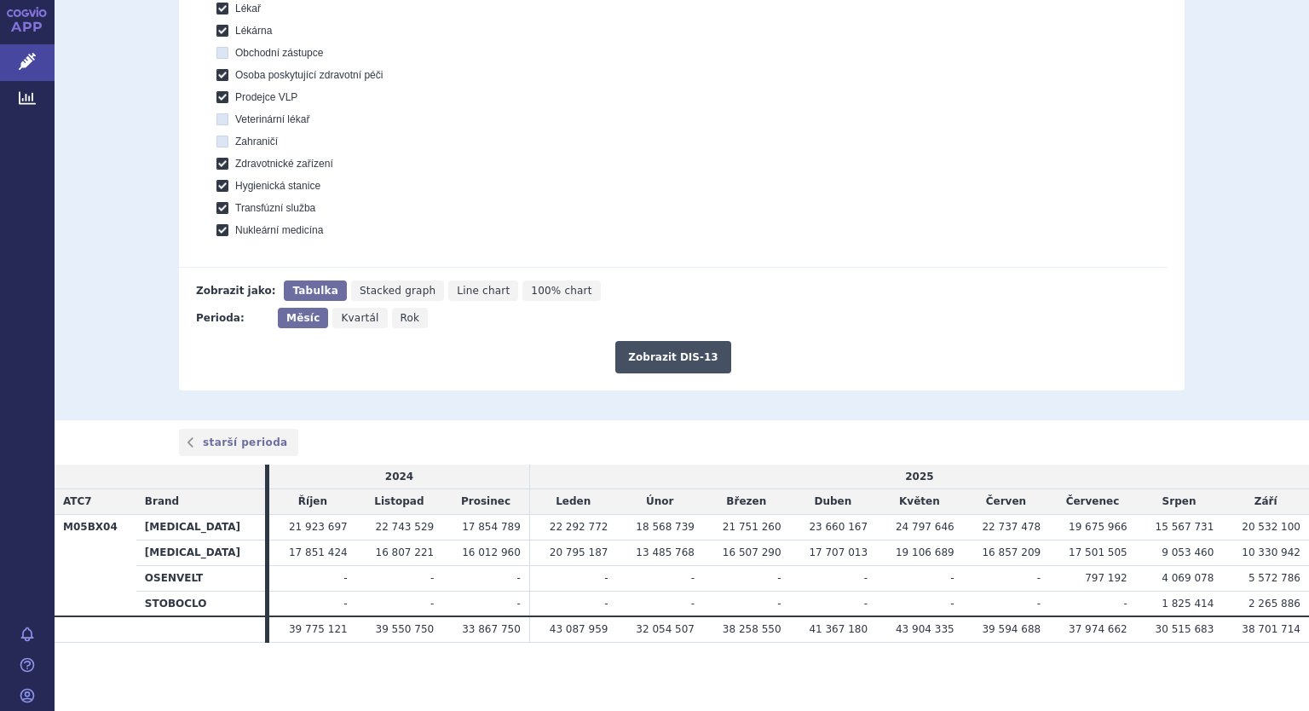
click at [656, 371] on button "Zobrazit DIS-13" at bounding box center [672, 357] width 115 height 32
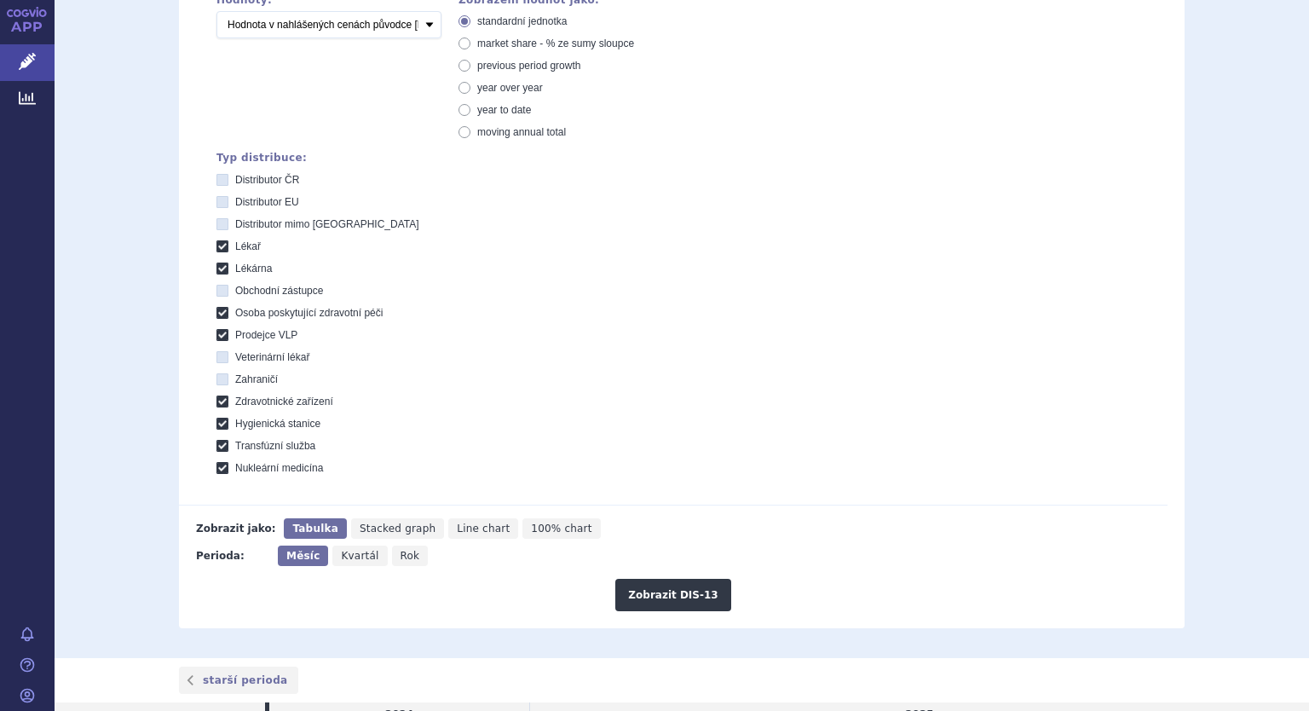
scroll to position [231, 0]
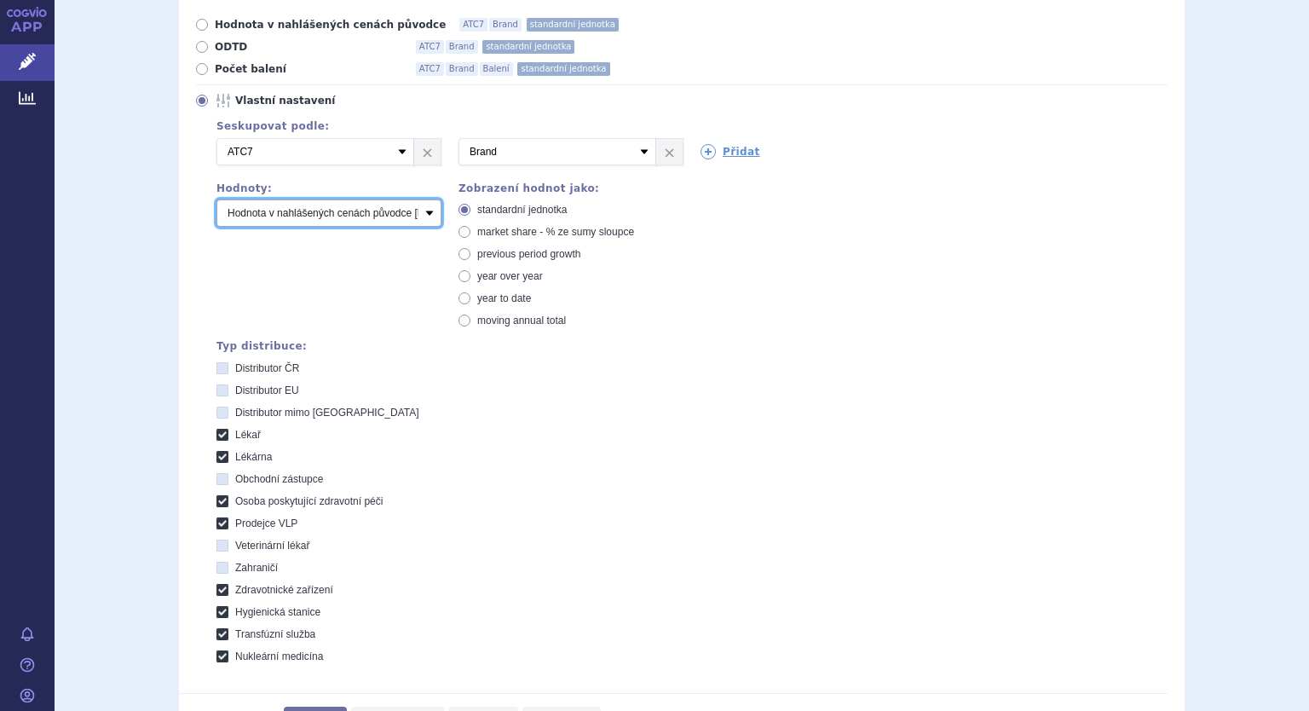
click at [424, 212] on select "Počet balení Hodnota v nahlášených cenách původce [DIS-13] Hodnota v maximálníc…" at bounding box center [328, 212] width 225 height 27
select select "packages"
click at [216, 200] on select "Počet balení Hodnota v nahlášených cenách původce [DIS-13] Hodnota v maximálníc…" at bounding box center [328, 212] width 225 height 27
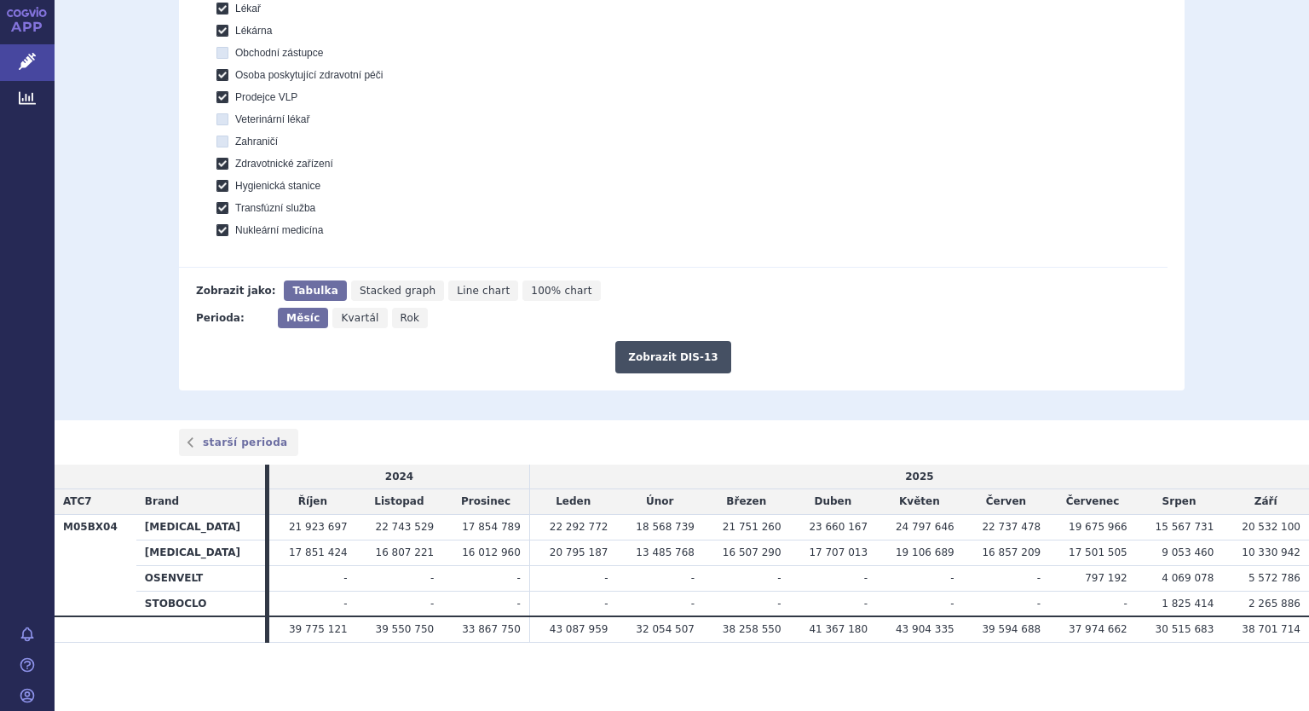
click at [641, 363] on button "Zobrazit DIS-13" at bounding box center [672, 357] width 115 height 32
